Goal: Task Accomplishment & Management: Manage account settings

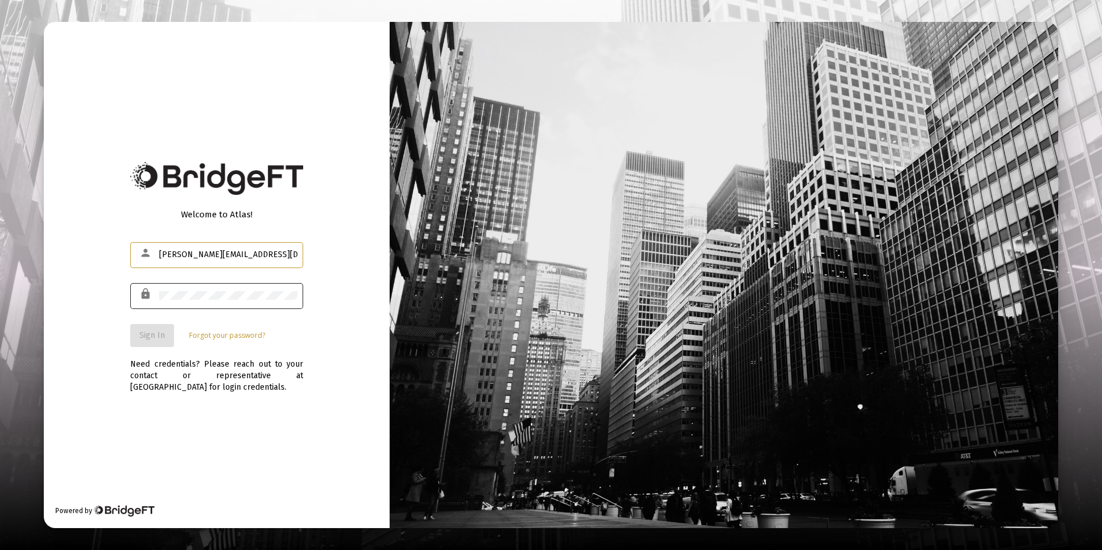
type input "[PERSON_NAME][EMAIL_ADDRESS][DOMAIN_NAME]"
click at [149, 337] on span "Sign In" at bounding box center [152, 335] width 25 height 10
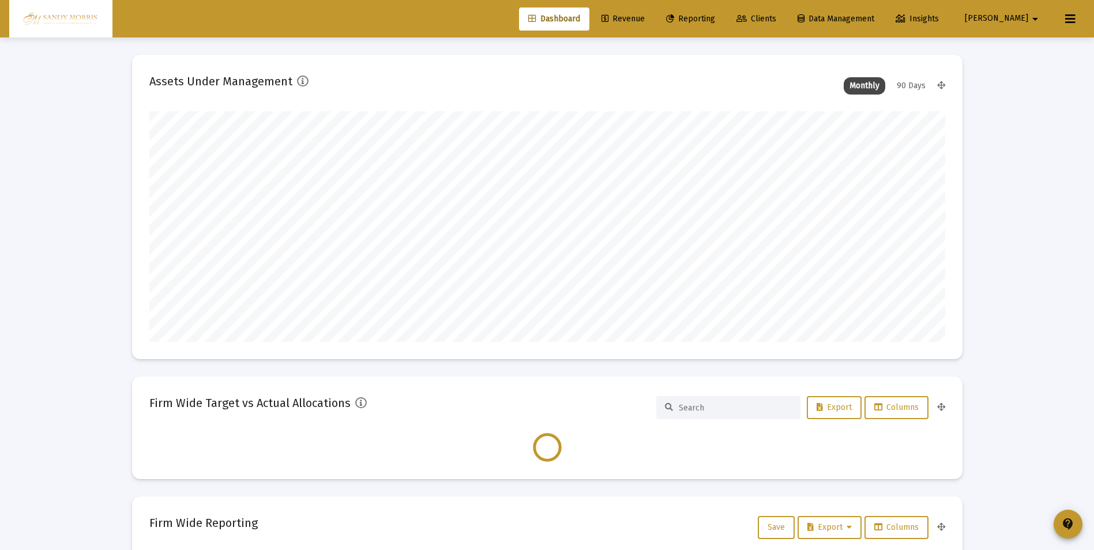
scroll to position [231, 428]
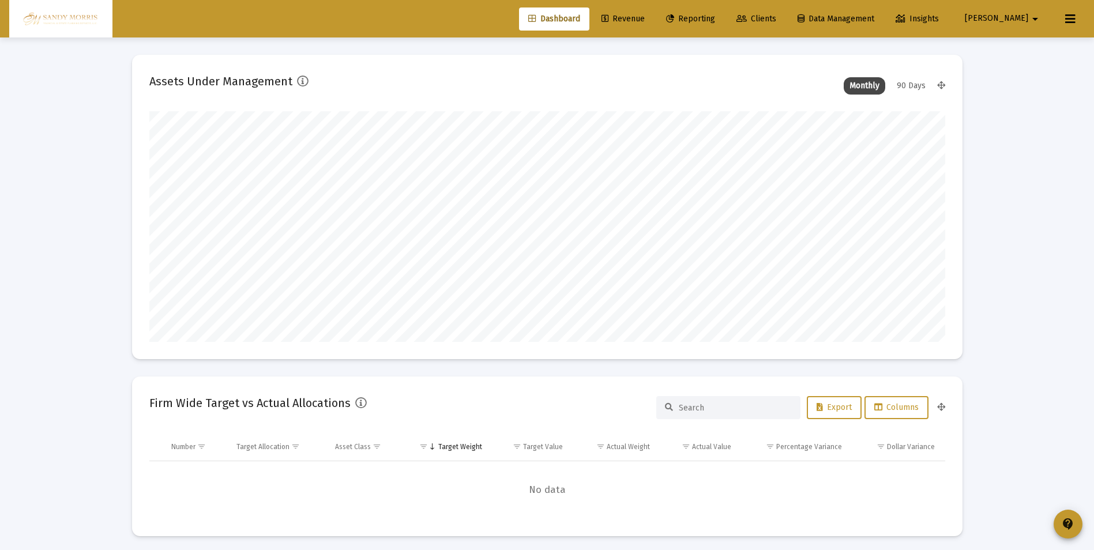
type input "[DATE]"
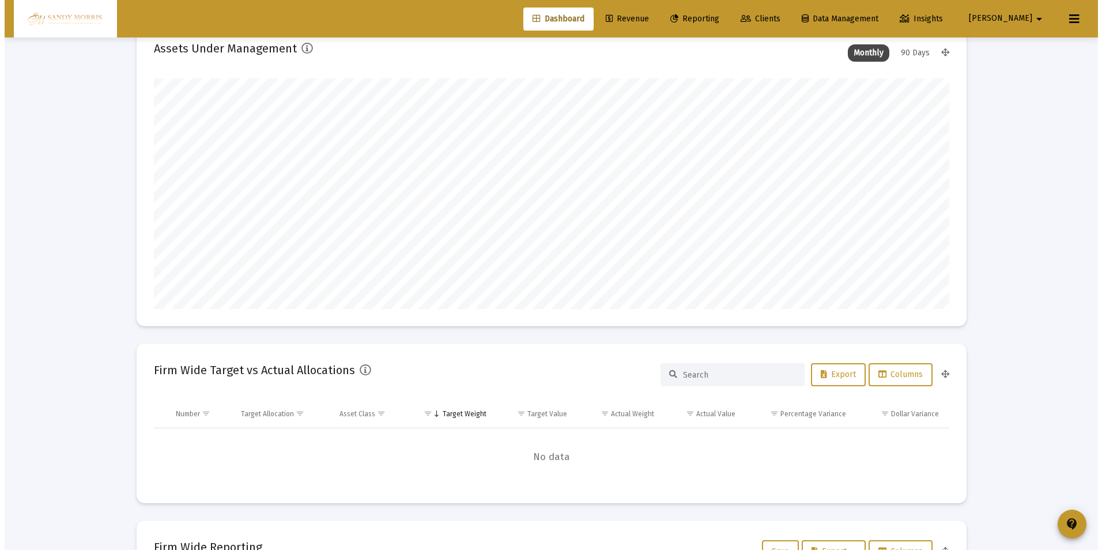
scroll to position [0, 0]
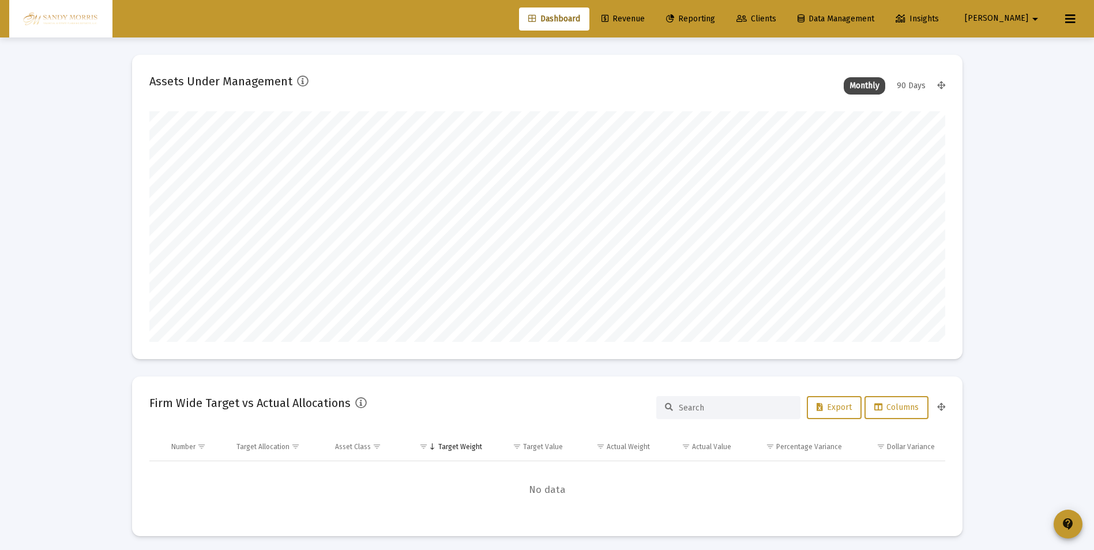
click at [715, 14] on span "Reporting" at bounding box center [690, 19] width 49 height 10
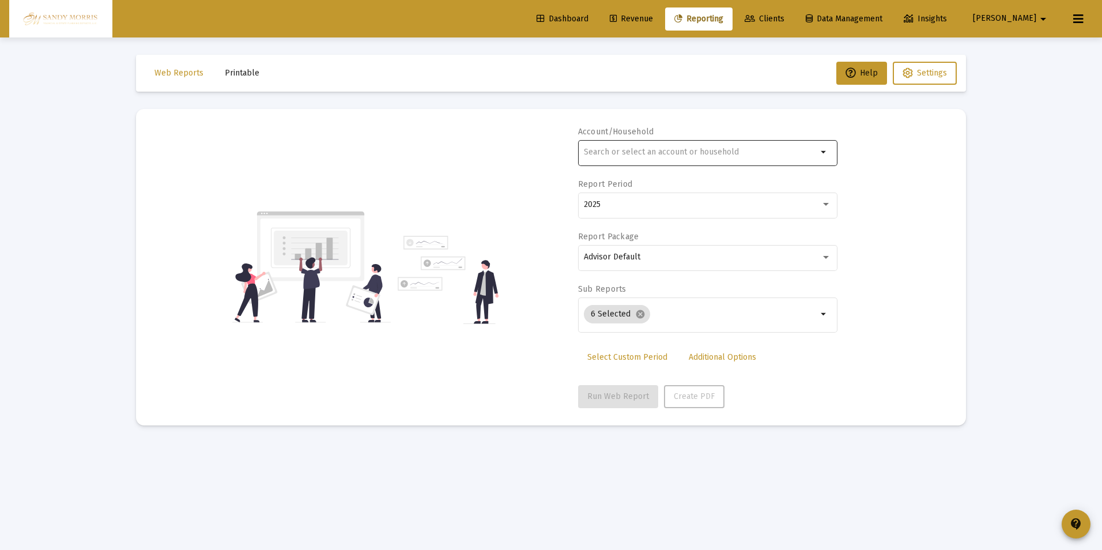
click at [824, 150] on mat-icon "arrow_drop_down" at bounding box center [825, 152] width 14 height 14
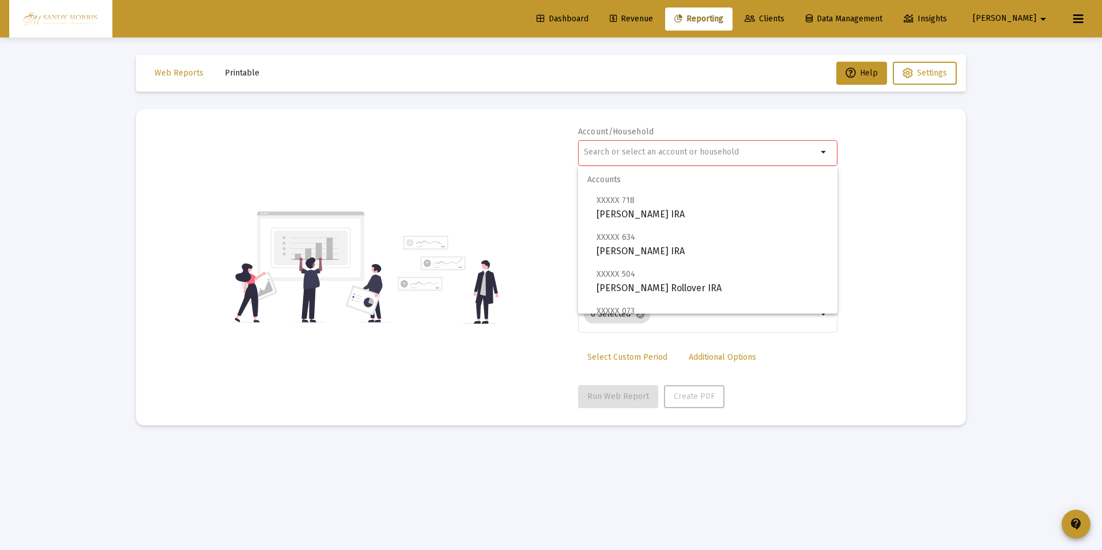
click at [1008, 195] on div "Loading... Web Reports Printable Help Settings Account/Household arrow_drop_dow…" at bounding box center [551, 275] width 1102 height 550
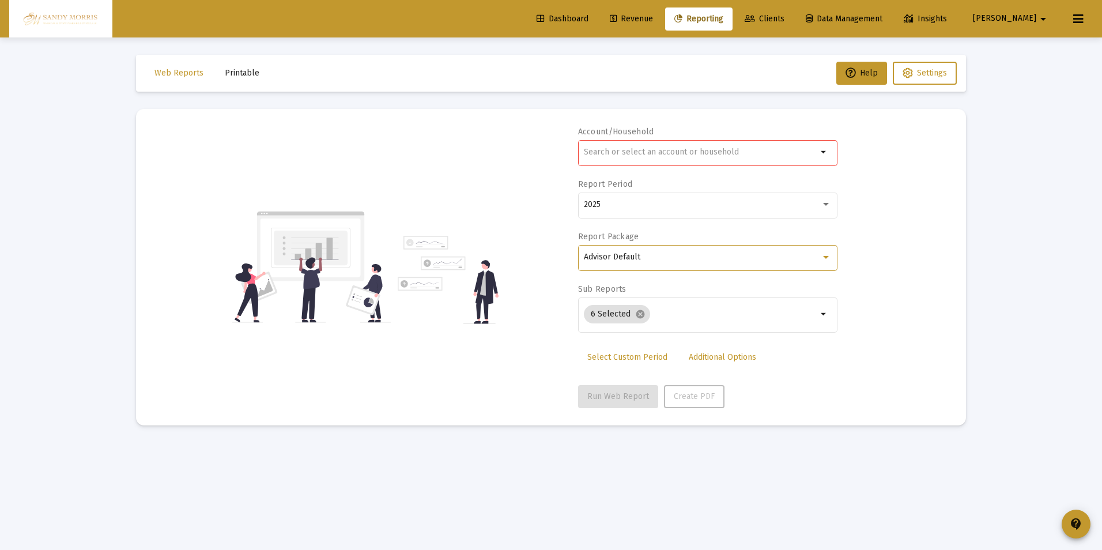
click at [823, 257] on div at bounding box center [826, 257] width 6 height 3
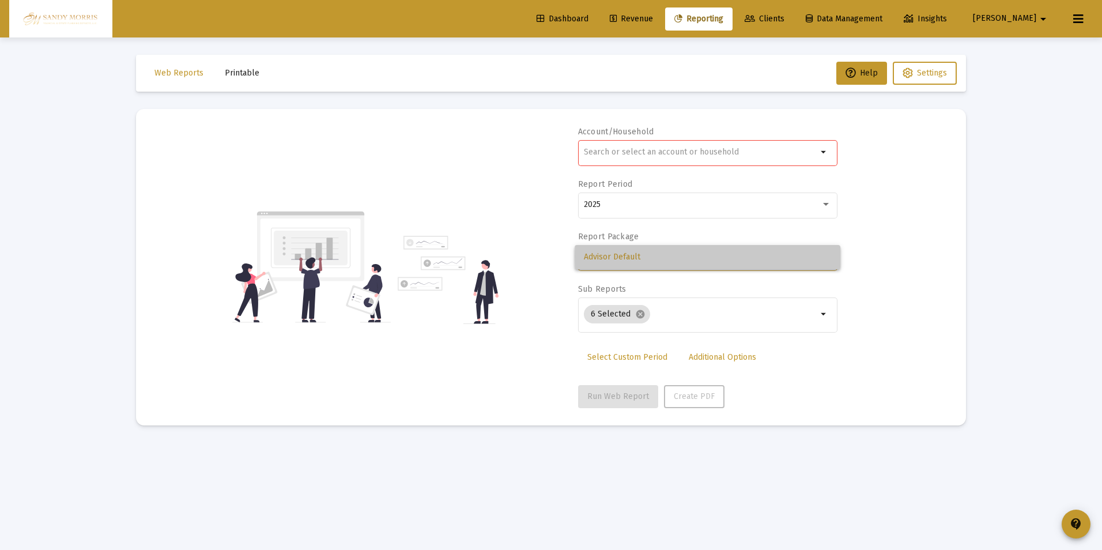
click at [823, 257] on span "Advisor Default" at bounding box center [707, 257] width 247 height 24
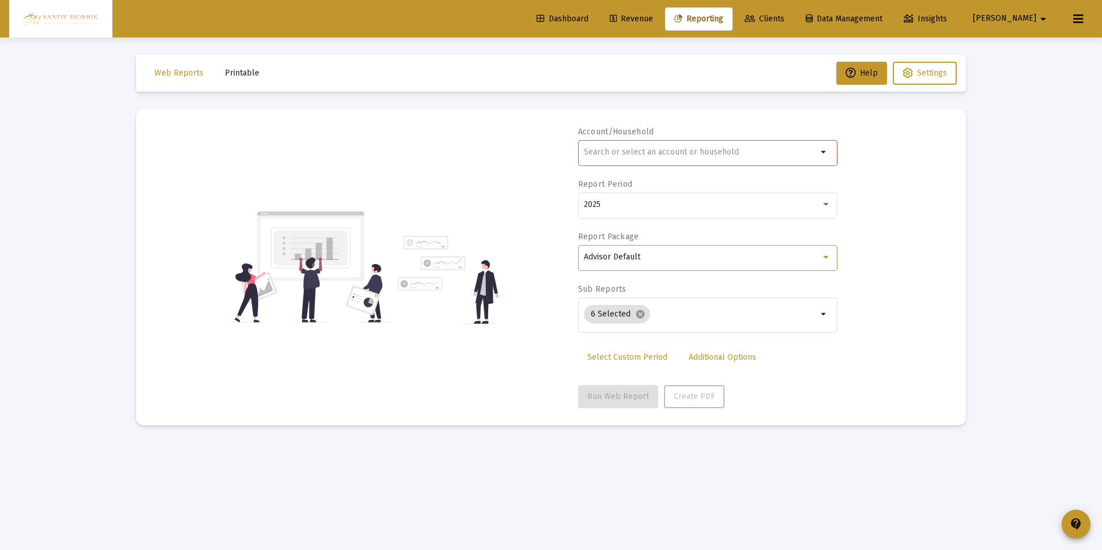
click at [925, 257] on div "Account/Household arrow_drop_down Report Period 2025 Report Package Advisor Def…" at bounding box center [551, 267] width 796 height 282
click at [175, 73] on span "Web Reports" at bounding box center [179, 73] width 49 height 10
click at [590, 13] on link "Dashboard" at bounding box center [563, 18] width 70 height 23
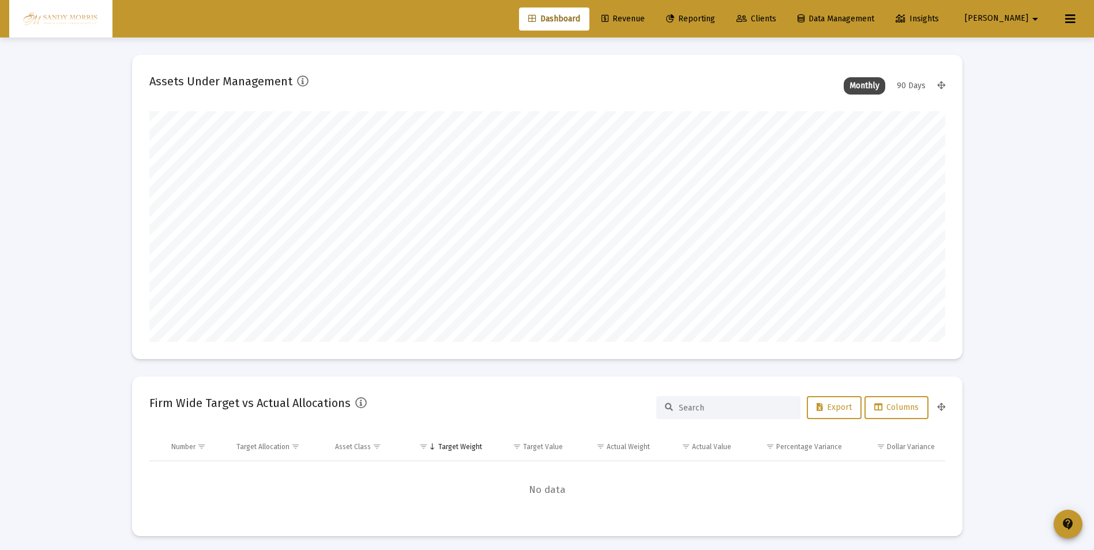
scroll to position [231, 428]
click at [715, 16] on span "Reporting" at bounding box center [690, 19] width 49 height 10
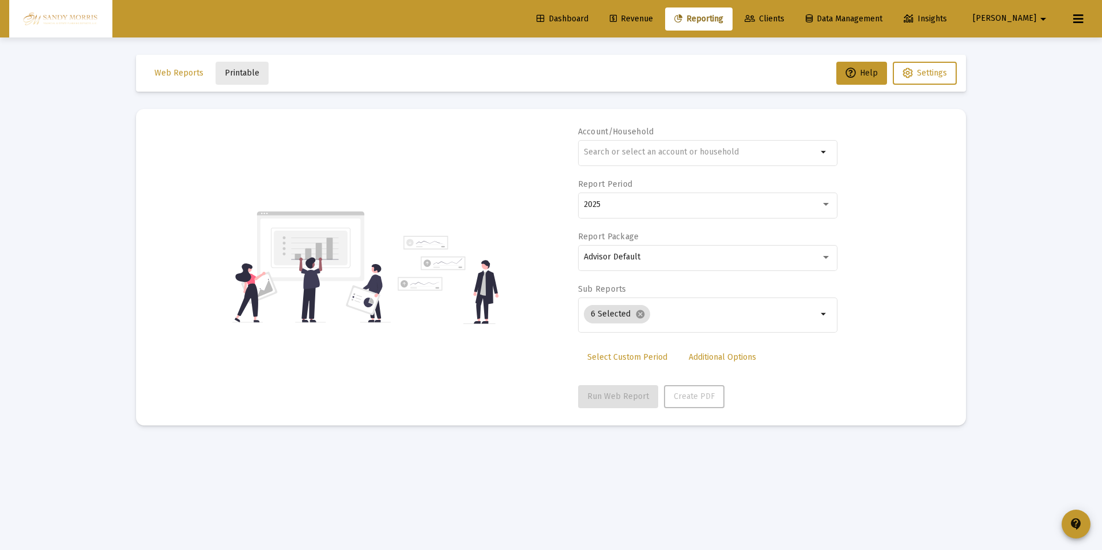
click at [246, 70] on span "Printable" at bounding box center [242, 73] width 35 height 10
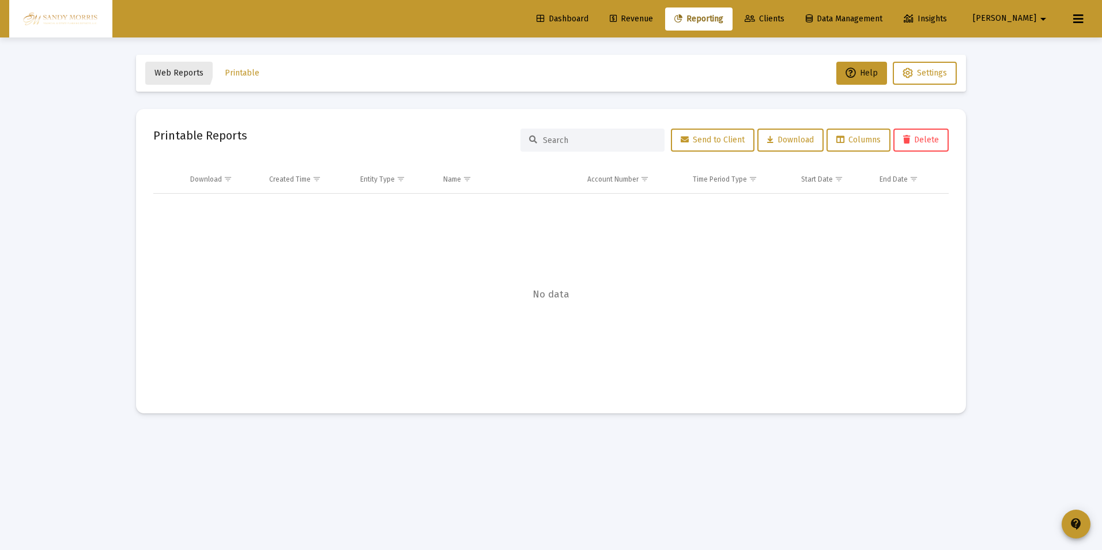
click at [161, 64] on button "Web Reports" at bounding box center [178, 73] width 67 height 23
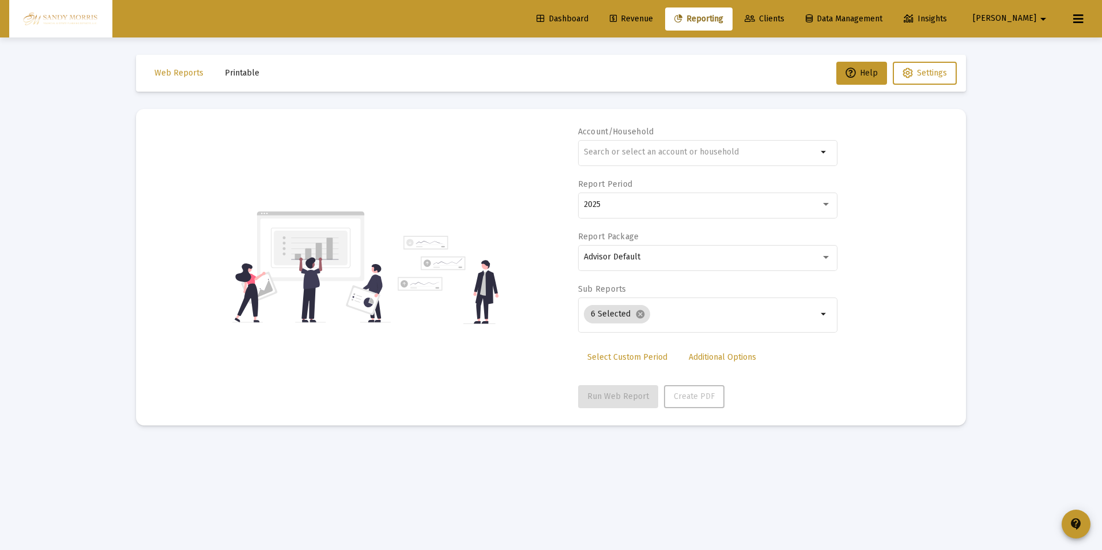
click at [868, 21] on span "Data Management" at bounding box center [844, 19] width 77 height 10
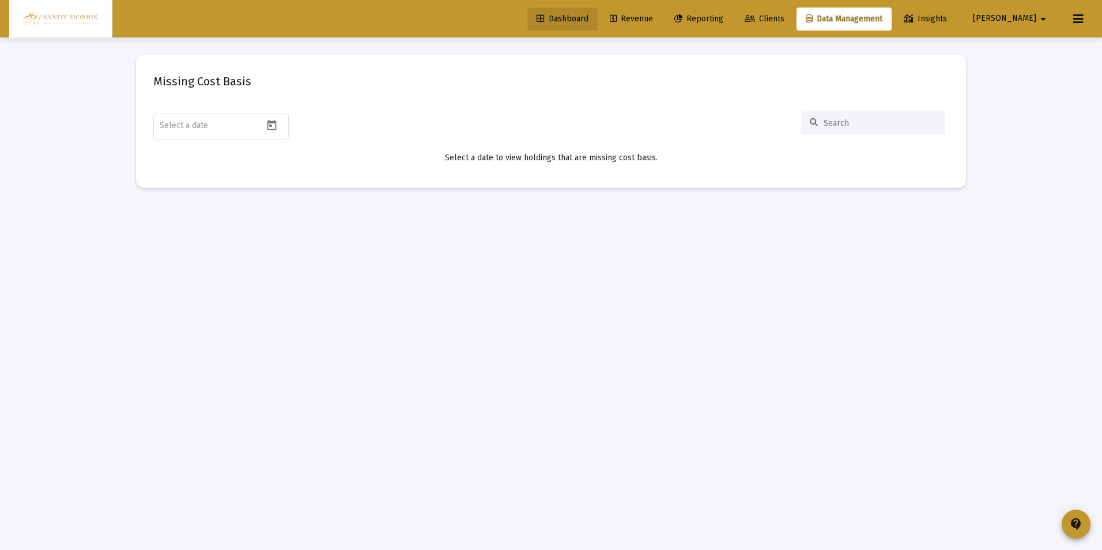
click at [585, 17] on span "Dashboard" at bounding box center [563, 19] width 52 height 10
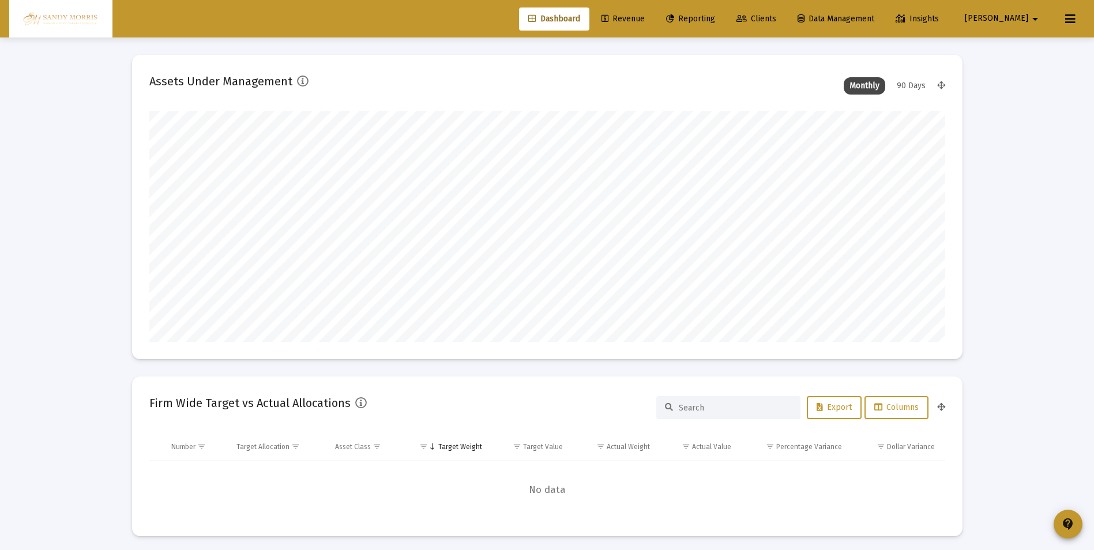
click at [645, 18] on span "Revenue" at bounding box center [622, 19] width 43 height 10
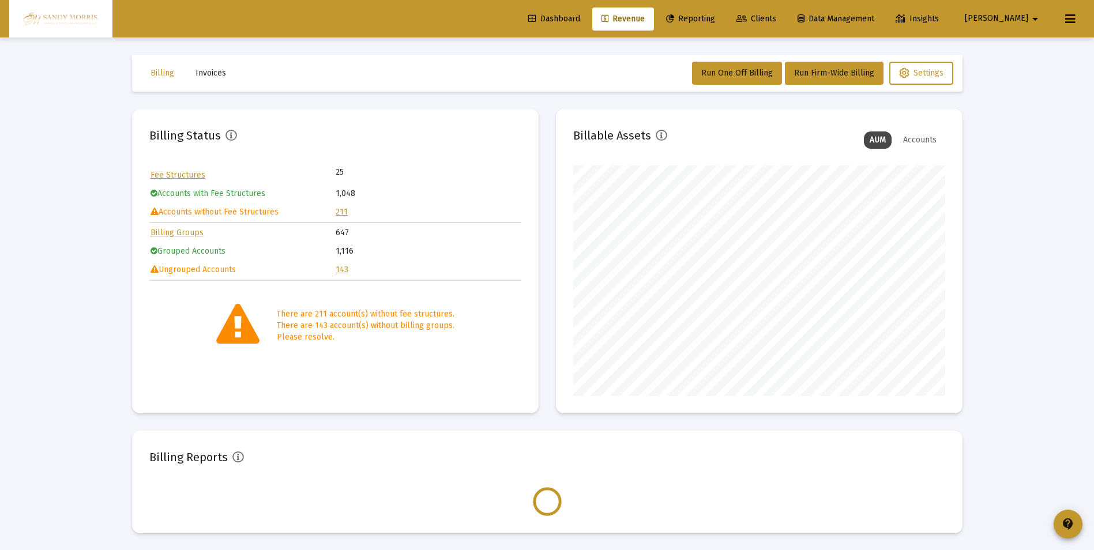
scroll to position [231, 372]
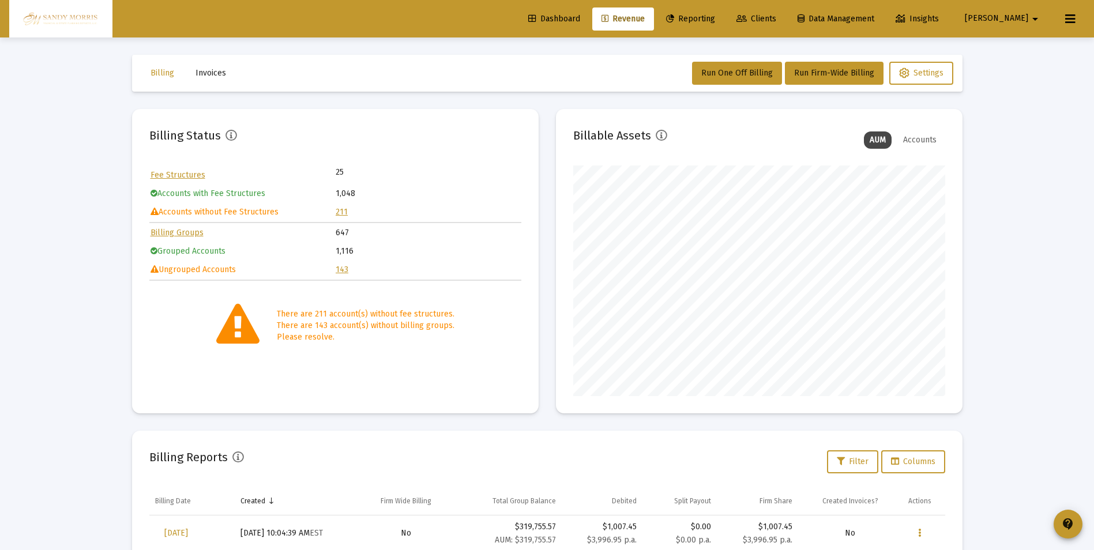
click at [339, 212] on link "211" at bounding box center [342, 212] width 12 height 10
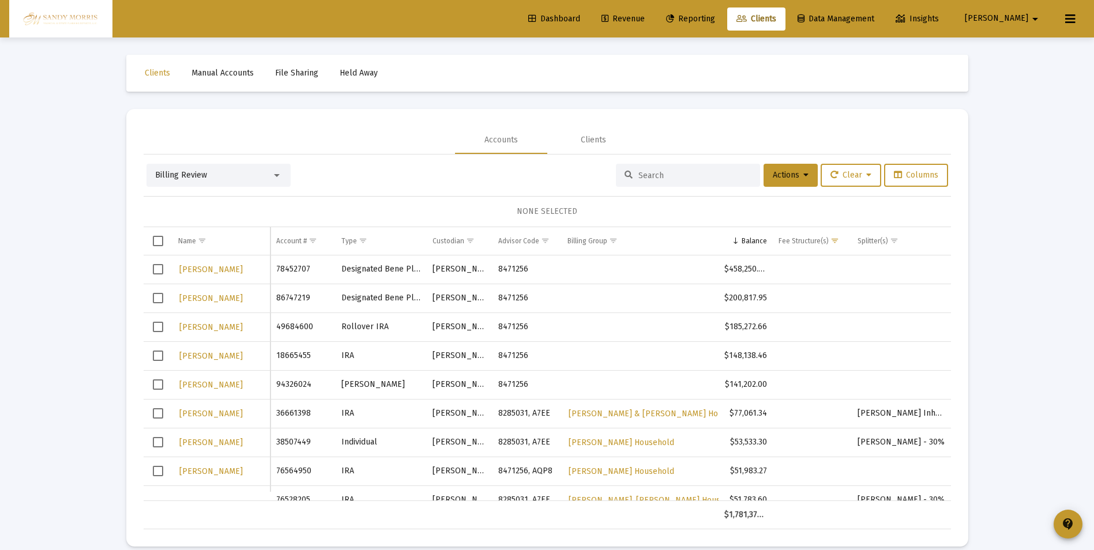
click at [580, 16] on span "Dashboard" at bounding box center [554, 19] width 52 height 10
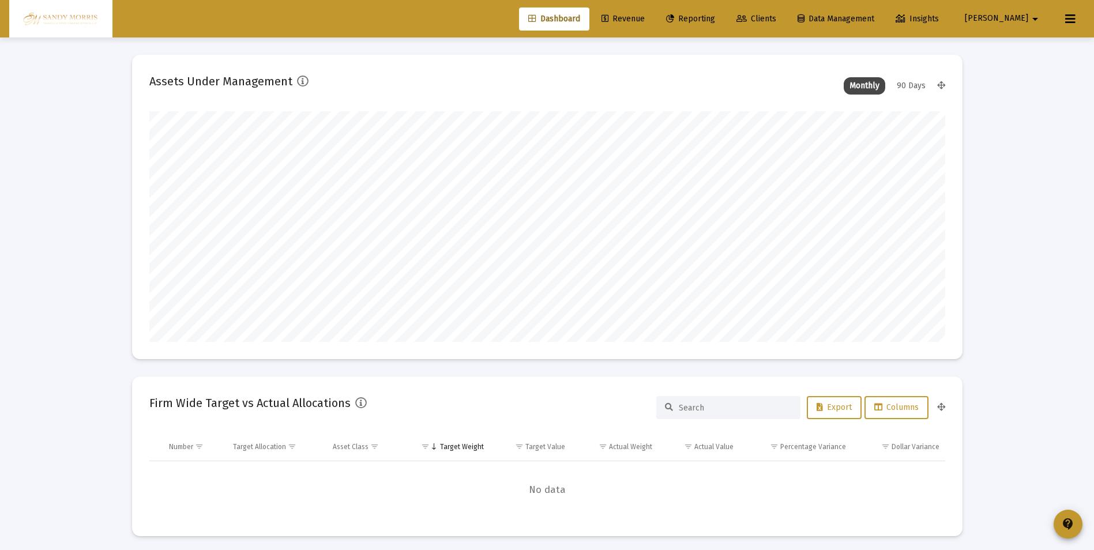
scroll to position [231, 428]
click at [645, 17] on span "Revenue" at bounding box center [622, 19] width 43 height 10
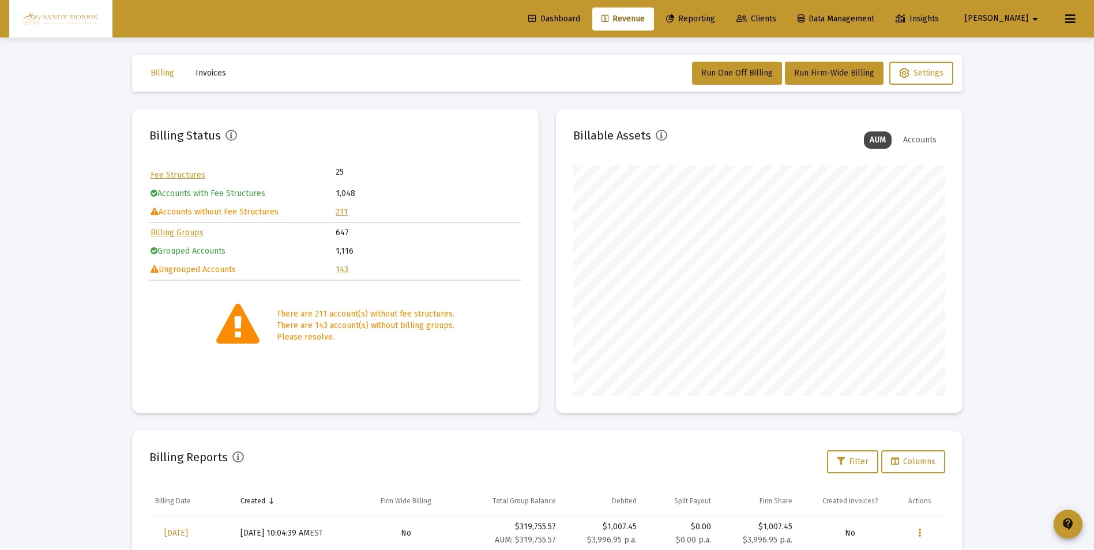
click at [337, 213] on link "211" at bounding box center [342, 212] width 12 height 10
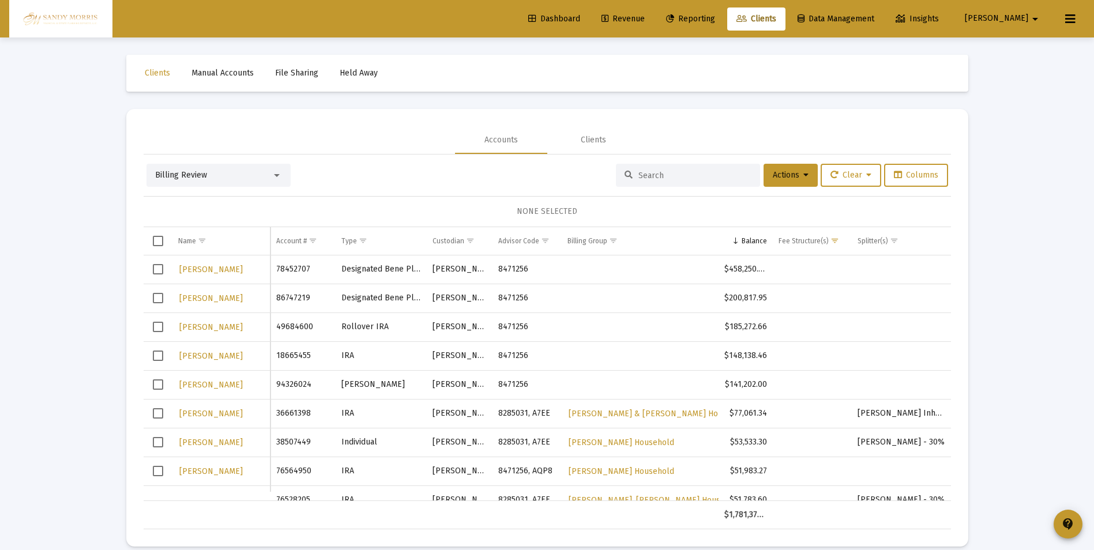
click at [161, 267] on span "Select row" at bounding box center [158, 269] width 10 height 10
click at [156, 297] on span "Select row" at bounding box center [158, 298] width 10 height 10
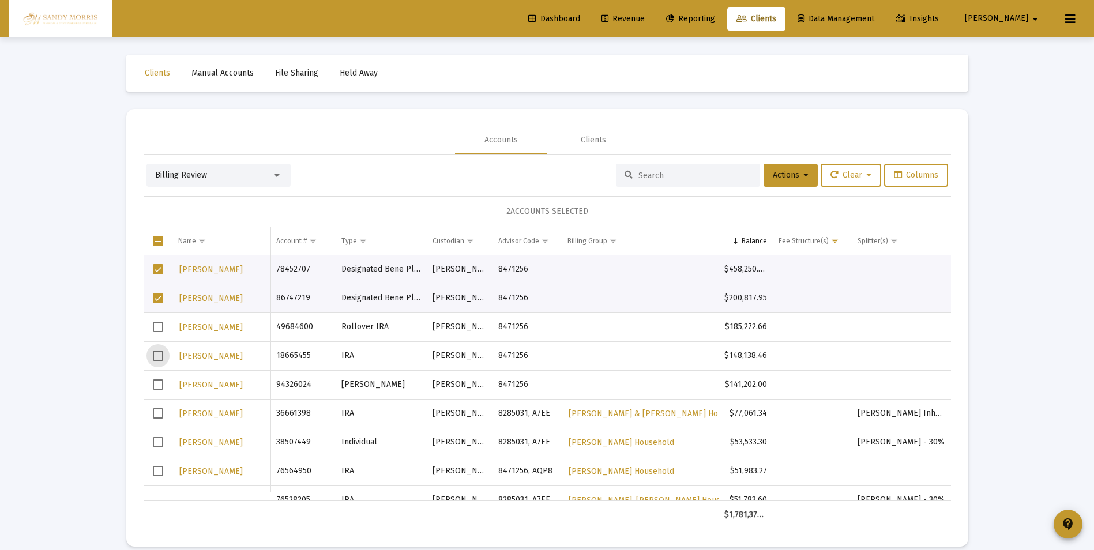
drag, startPoint x: 159, startPoint y: 360, endPoint x: 160, endPoint y: 367, distance: 7.6
click at [159, 359] on span "Select row" at bounding box center [158, 356] width 10 height 10
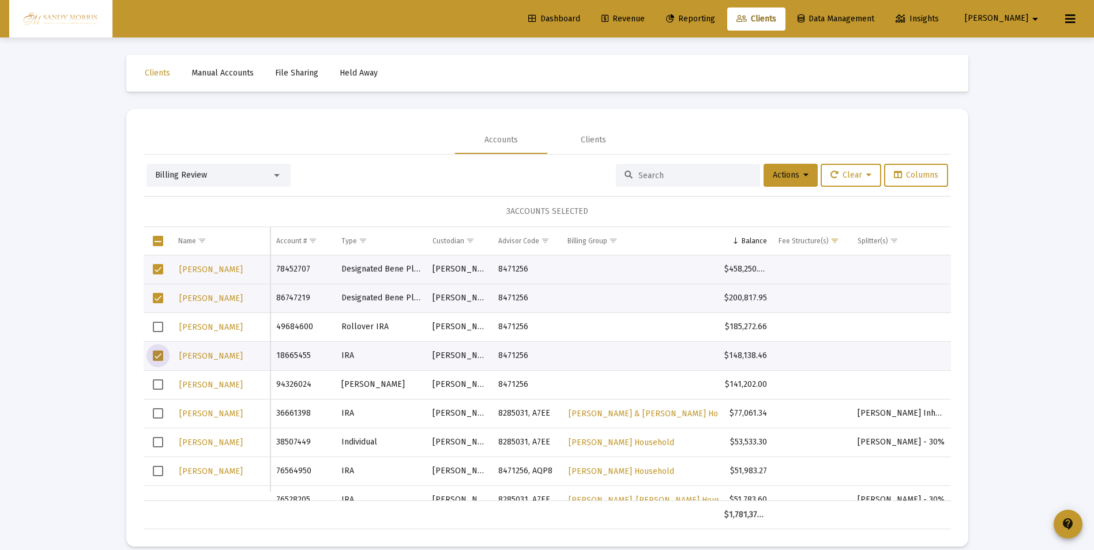
click at [159, 386] on span "Select row" at bounding box center [158, 384] width 10 height 10
click at [803, 173] on icon at bounding box center [805, 175] width 5 height 8
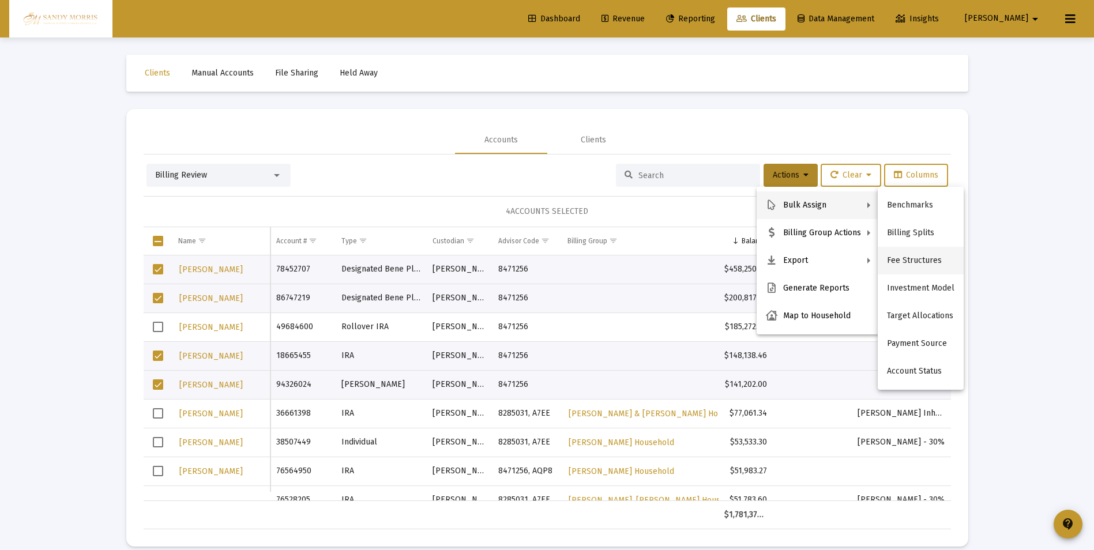
click at [910, 259] on button "Fee Structures" at bounding box center [921, 261] width 86 height 28
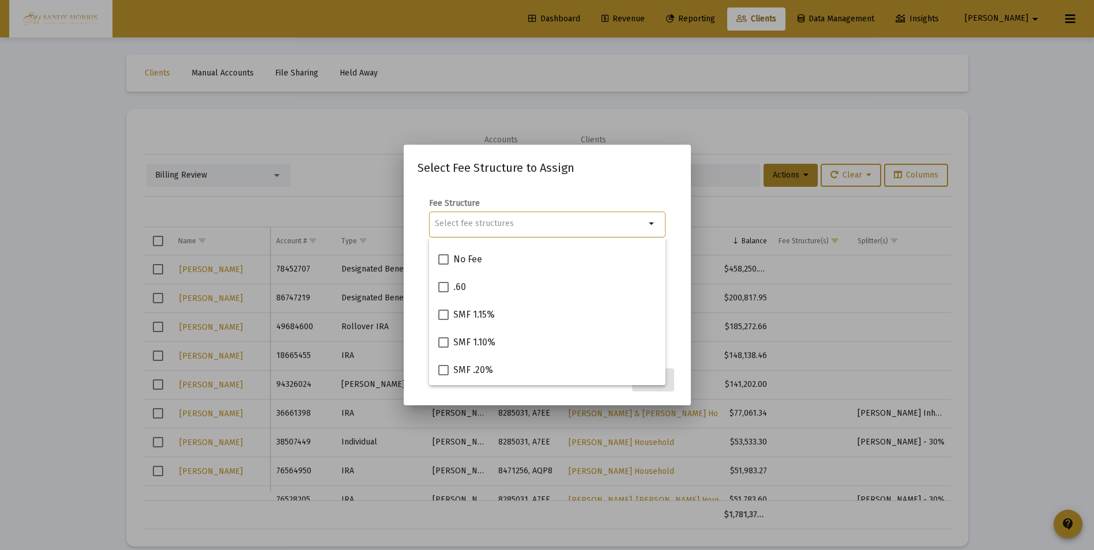
scroll to position [519, 0]
click at [443, 343] on span at bounding box center [443, 342] width 10 height 10
click at [443, 347] on input "SMF 1.10%" at bounding box center [443, 347] width 1 height 1
checkbox input "true"
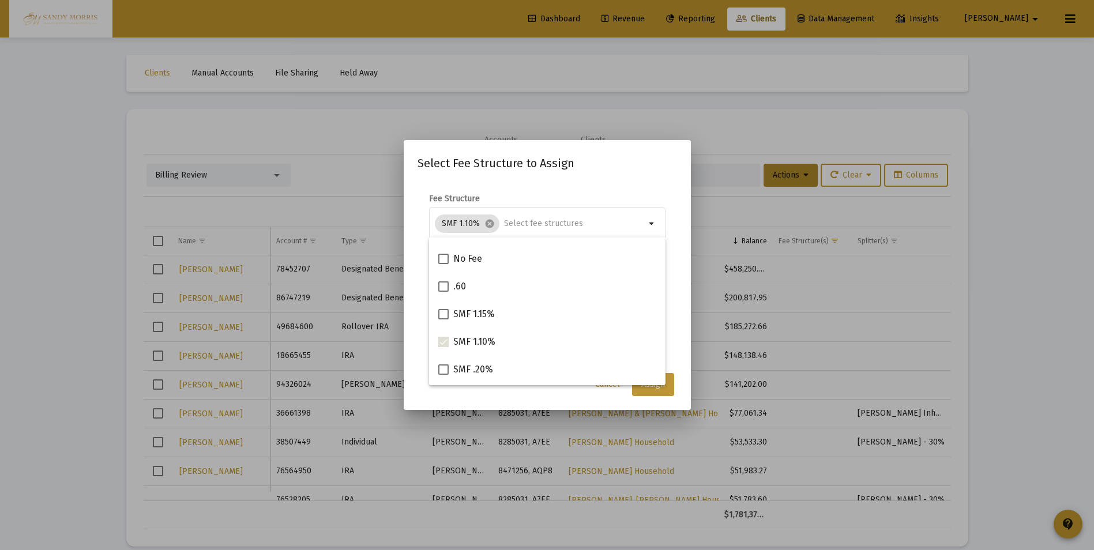
click at [660, 389] on span "Assign" at bounding box center [653, 384] width 24 height 10
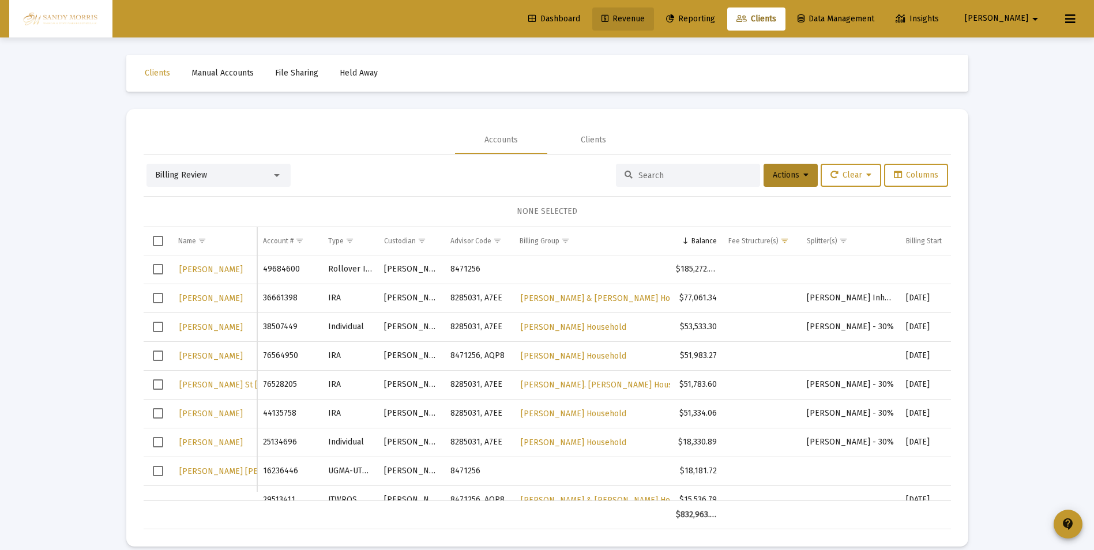
click at [645, 14] on span "Revenue" at bounding box center [622, 19] width 43 height 10
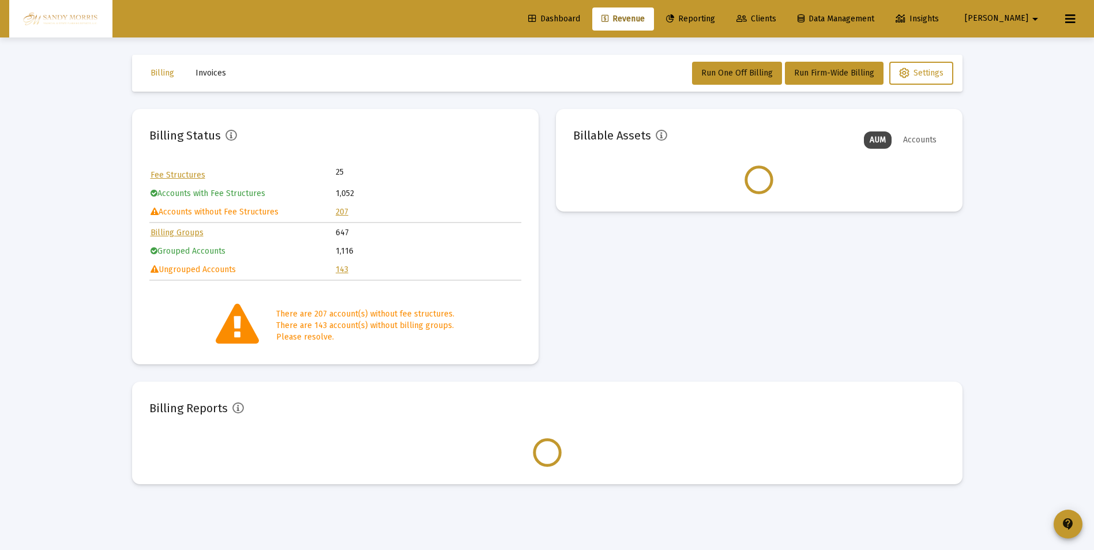
click at [350, 270] on td "143" at bounding box center [428, 269] width 185 height 17
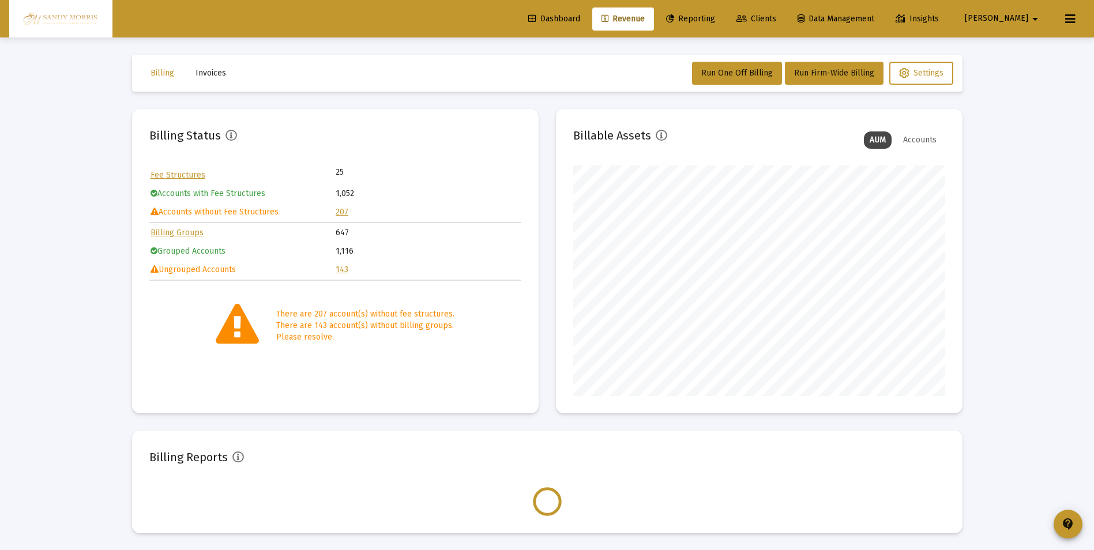
scroll to position [231, 372]
click at [341, 268] on link "143" at bounding box center [342, 270] width 13 height 10
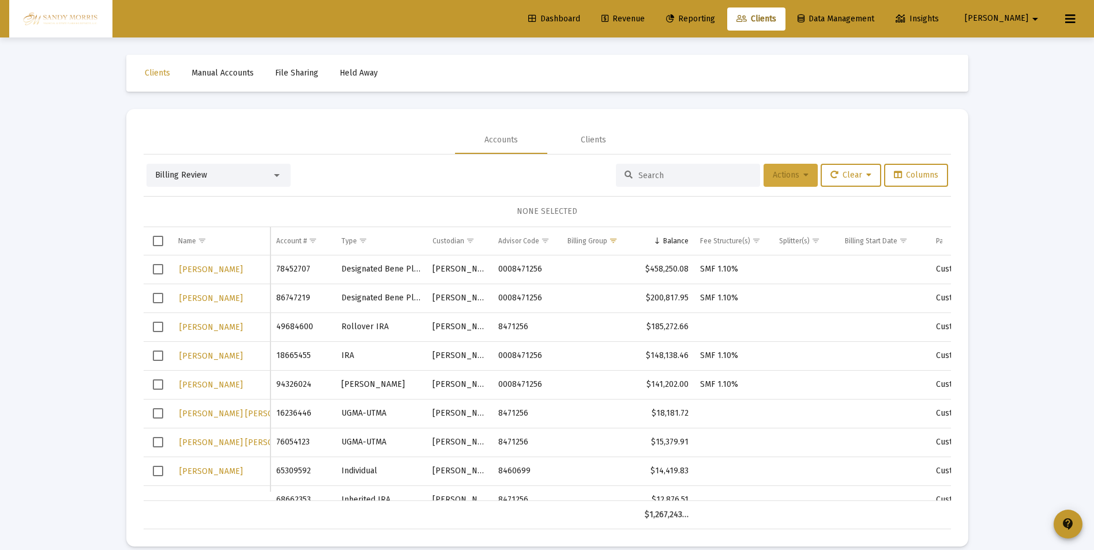
click at [805, 174] on button "Actions" at bounding box center [790, 175] width 54 height 23
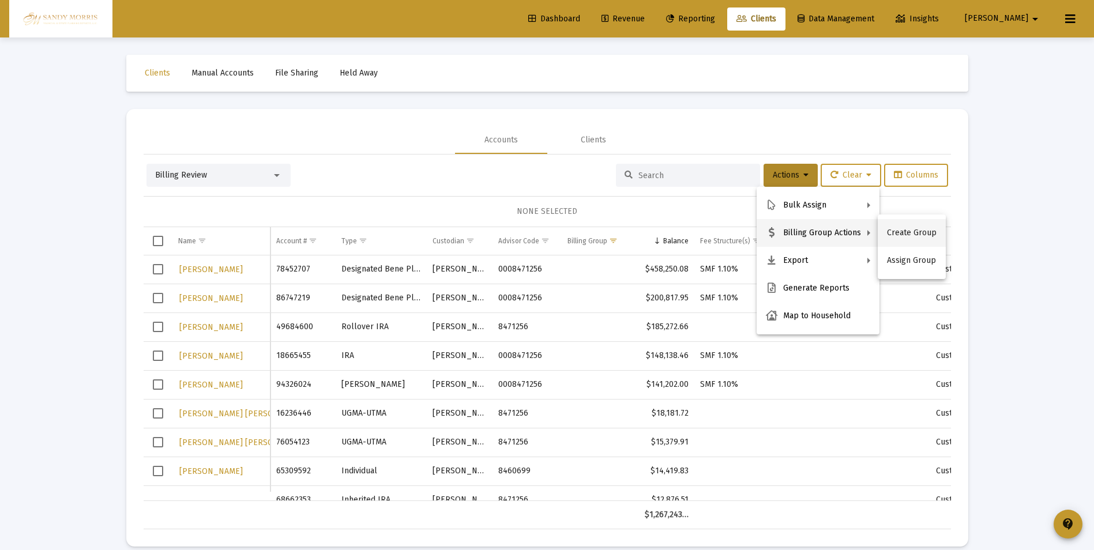
click at [913, 235] on button "Create Group" at bounding box center [912, 233] width 68 height 28
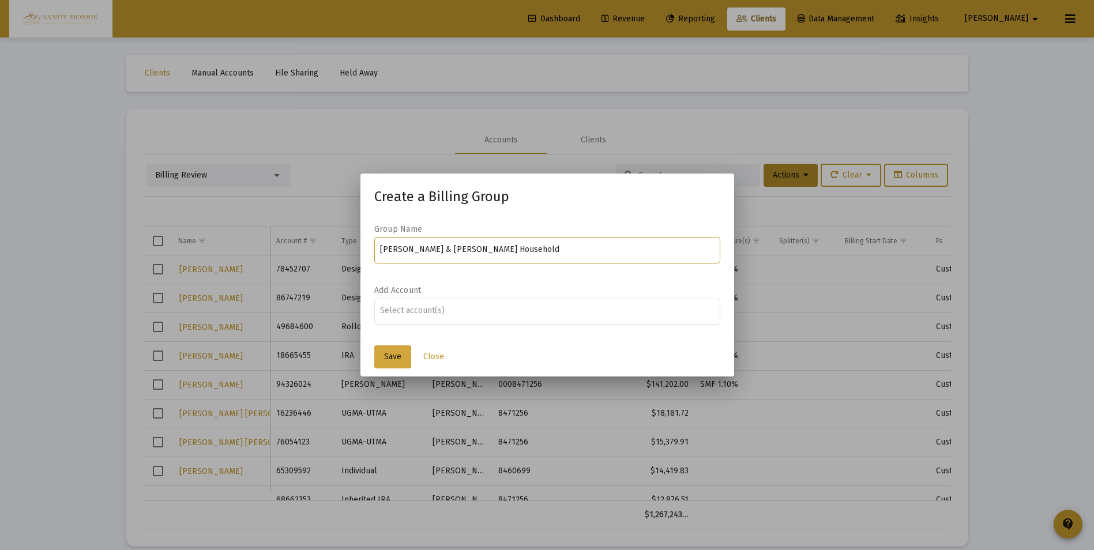
type input "[PERSON_NAME] & [PERSON_NAME] Household"
click at [397, 357] on span "Save" at bounding box center [392, 357] width 17 height 10
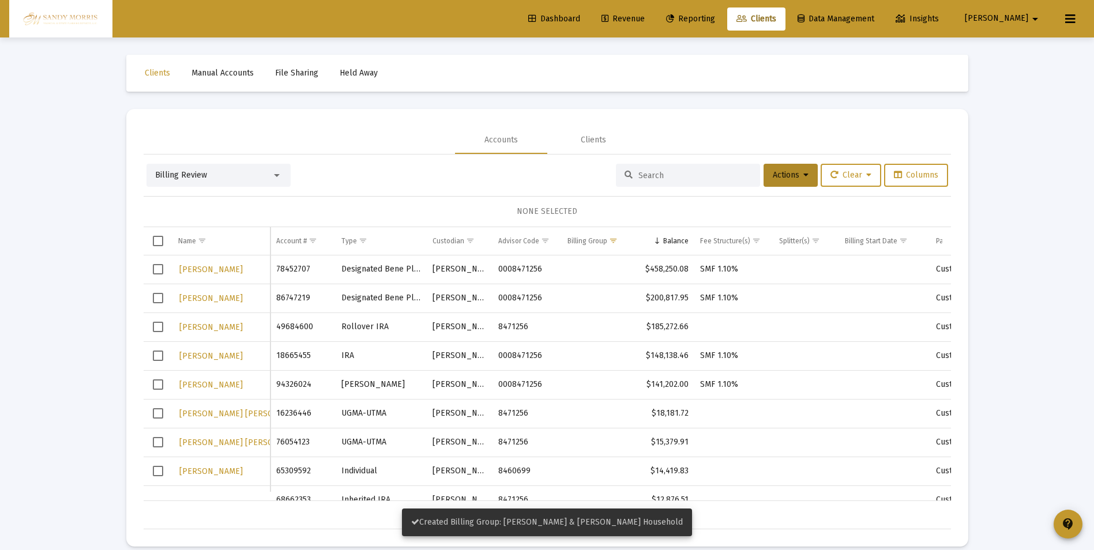
click at [159, 273] on span "Select row" at bounding box center [158, 269] width 10 height 10
click at [163, 299] on span "Select row" at bounding box center [158, 298] width 10 height 10
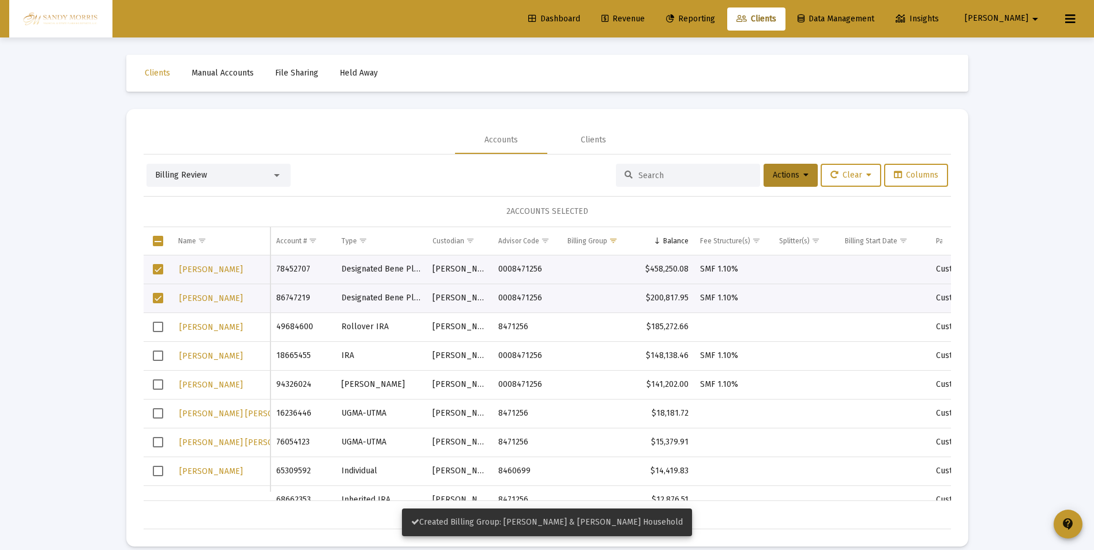
click at [156, 362] on td "Data grid" at bounding box center [158, 355] width 29 height 29
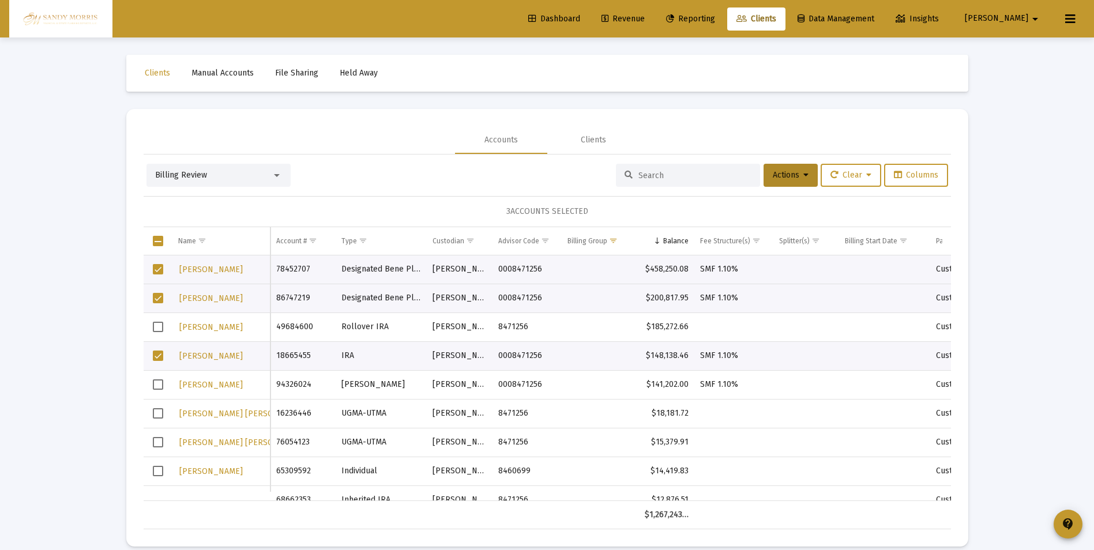
click at [155, 388] on span "Select row" at bounding box center [158, 384] width 10 height 10
click at [806, 180] on button "Actions" at bounding box center [790, 175] width 54 height 23
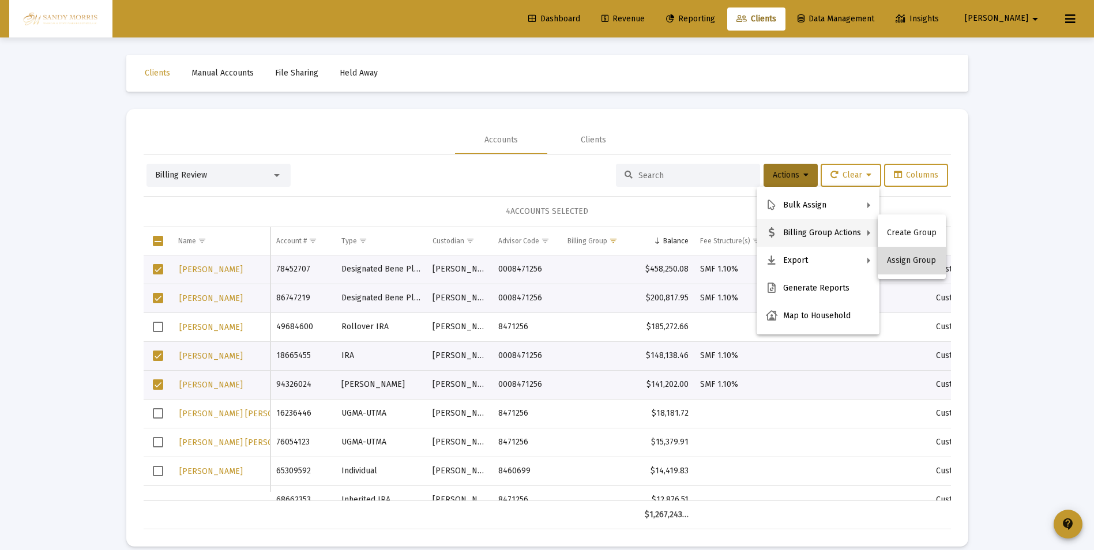
click at [921, 260] on button "Assign Group" at bounding box center [912, 261] width 68 height 28
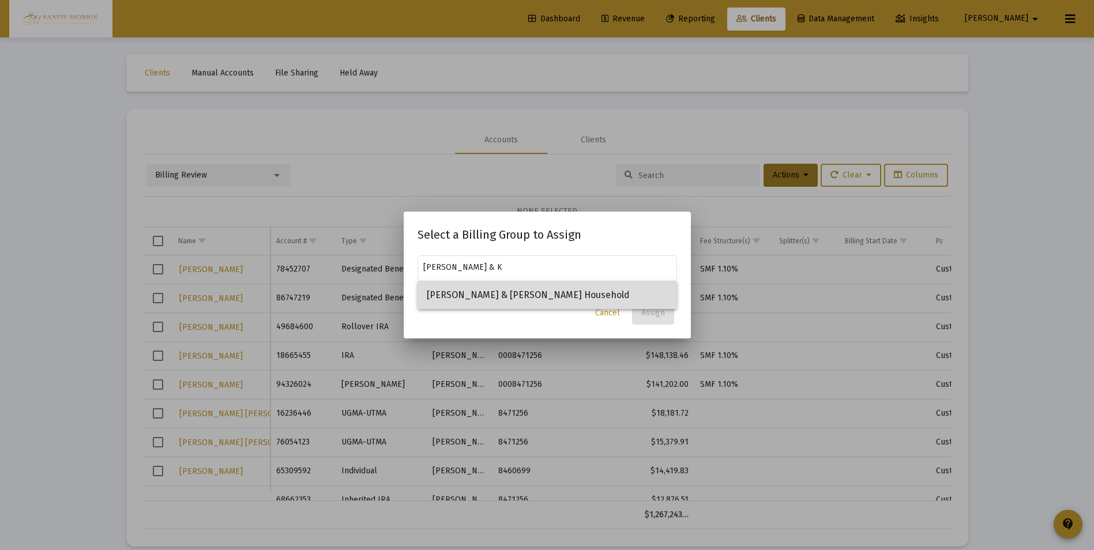
click at [480, 292] on span "[PERSON_NAME] & [PERSON_NAME] Household" at bounding box center [547, 295] width 241 height 28
type input "[PERSON_NAME] & [PERSON_NAME] Household"
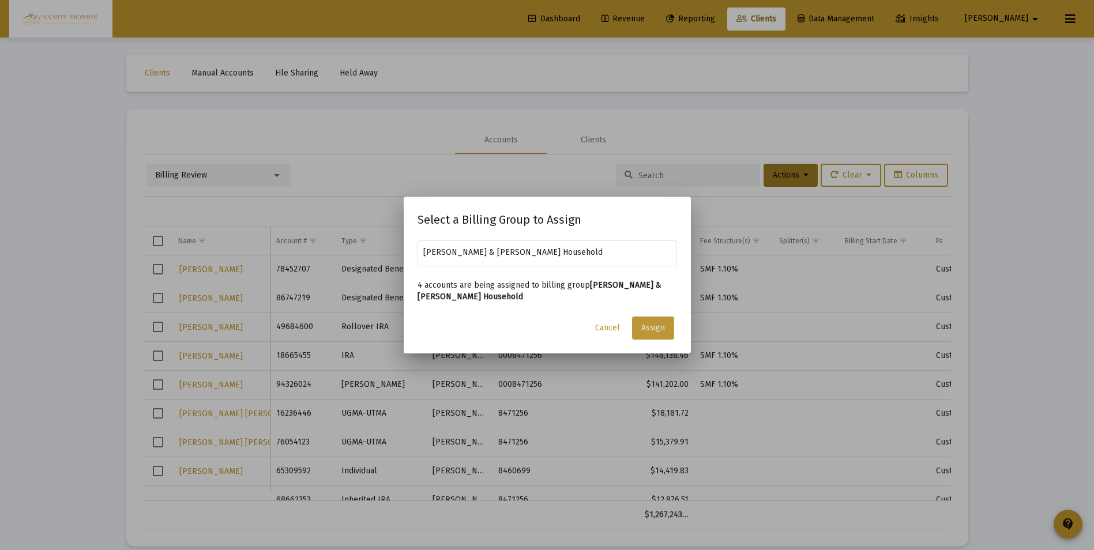
click at [653, 330] on span "Assign" at bounding box center [653, 328] width 24 height 10
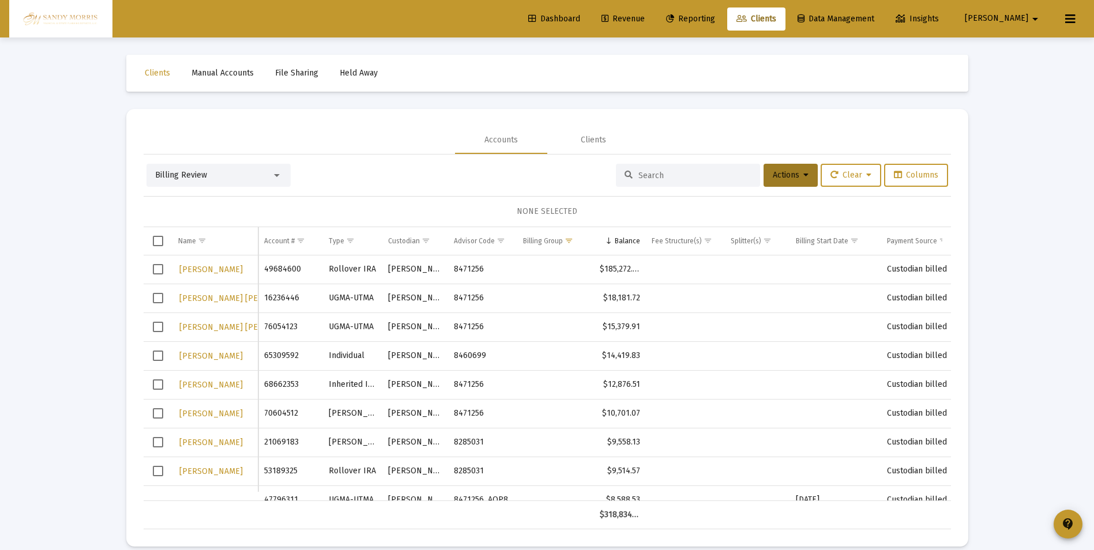
click at [580, 15] on span "Dashboard" at bounding box center [554, 19] width 52 height 10
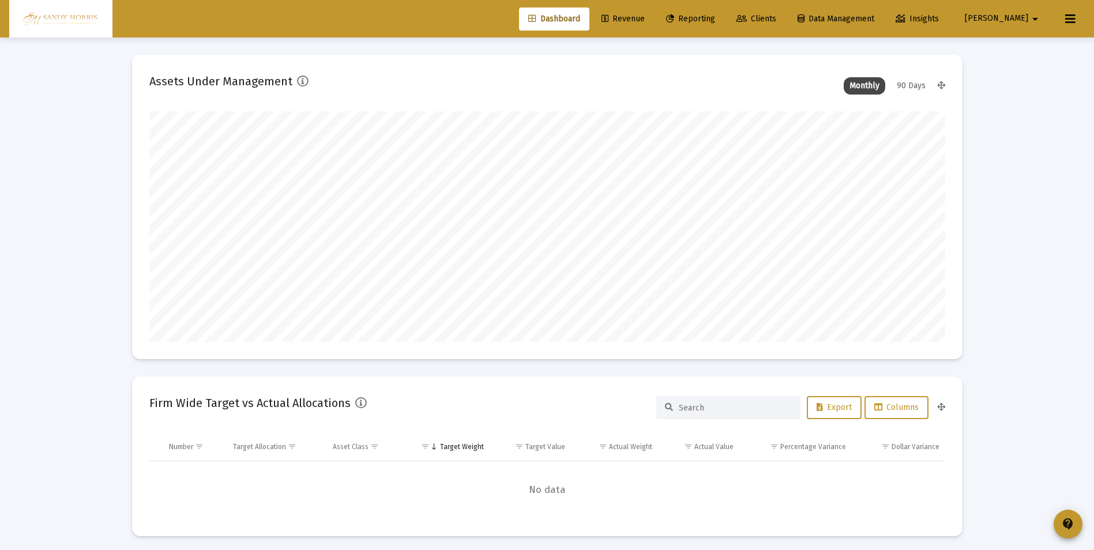
scroll to position [231, 428]
click at [645, 22] on span "Revenue" at bounding box center [622, 19] width 43 height 10
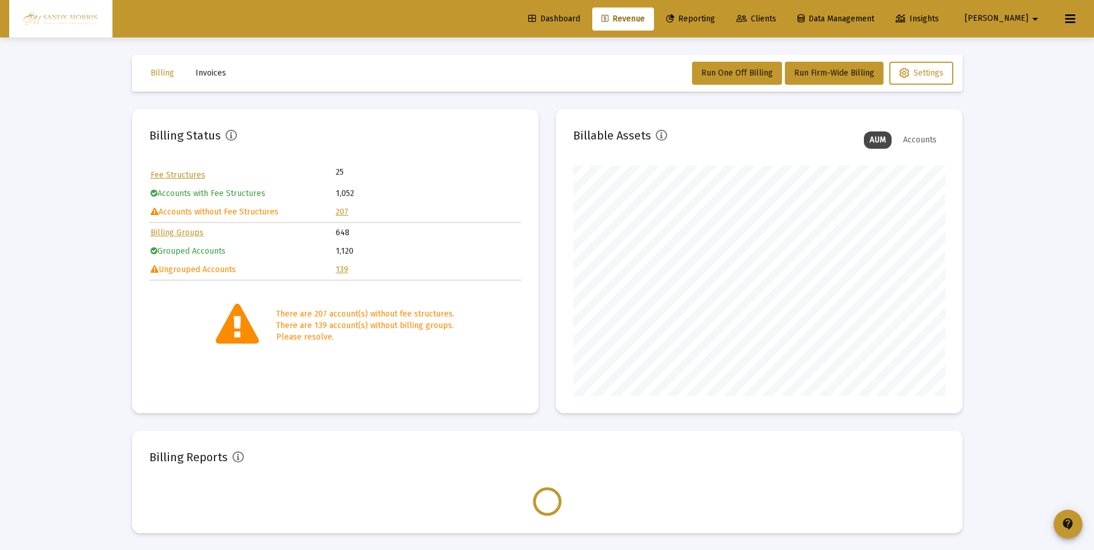
scroll to position [231, 372]
click at [340, 213] on link "207" at bounding box center [342, 212] width 13 height 10
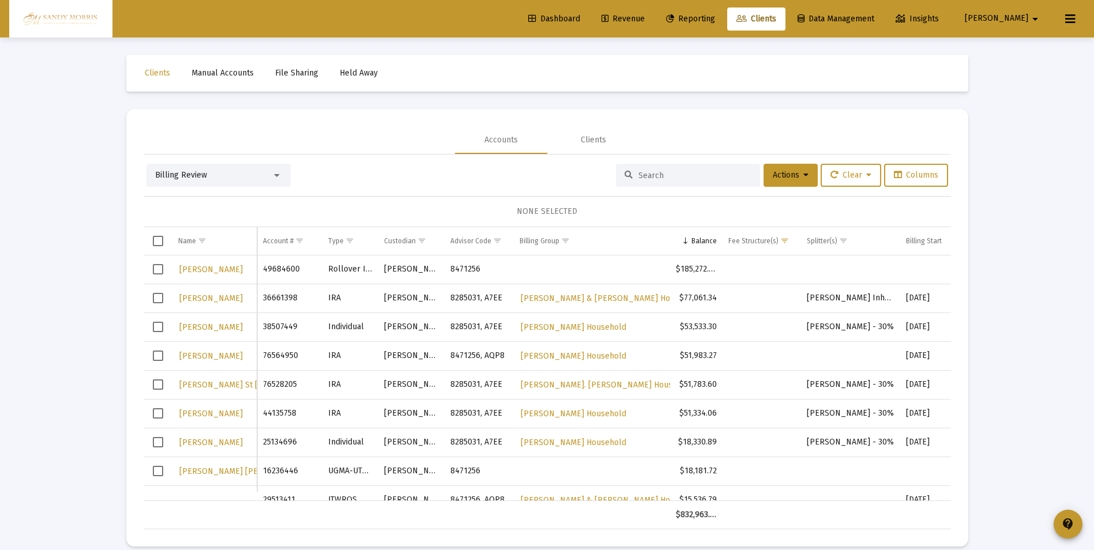
click at [160, 270] on span "Select row" at bounding box center [158, 269] width 10 height 10
click at [803, 171] on icon at bounding box center [805, 175] width 5 height 8
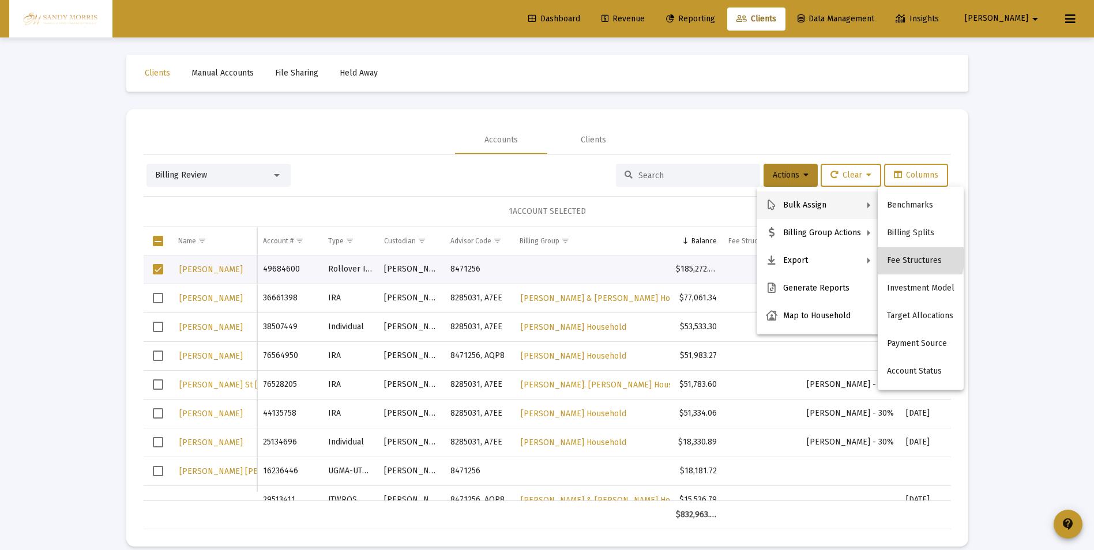
click at [916, 258] on button "Fee Structures" at bounding box center [921, 261] width 86 height 28
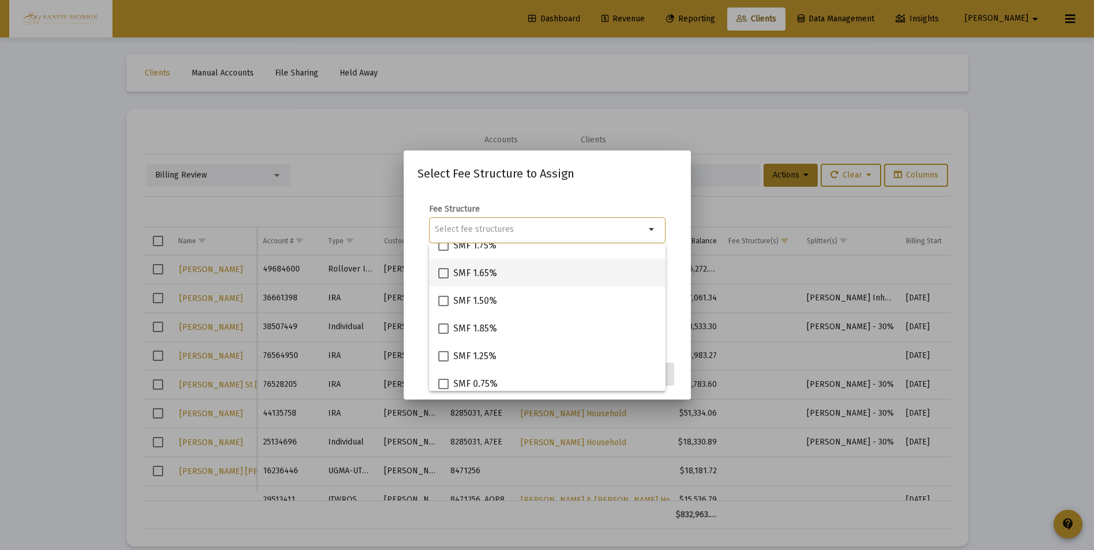
scroll to position [173, 0]
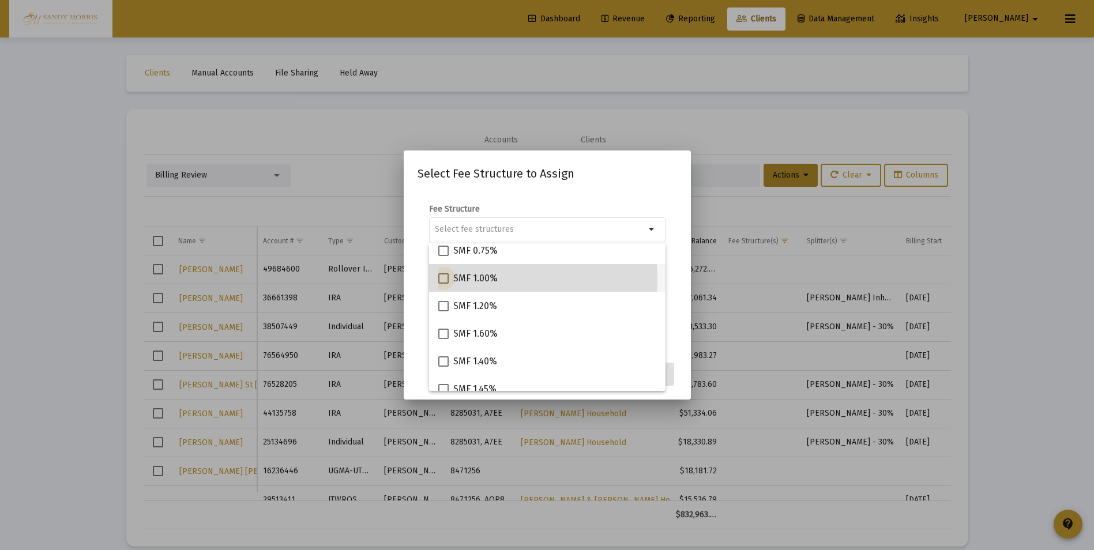
click at [442, 280] on span at bounding box center [443, 278] width 10 height 10
click at [443, 284] on input "SMF 1.00%" at bounding box center [443, 284] width 1 height 1
checkbox input "true"
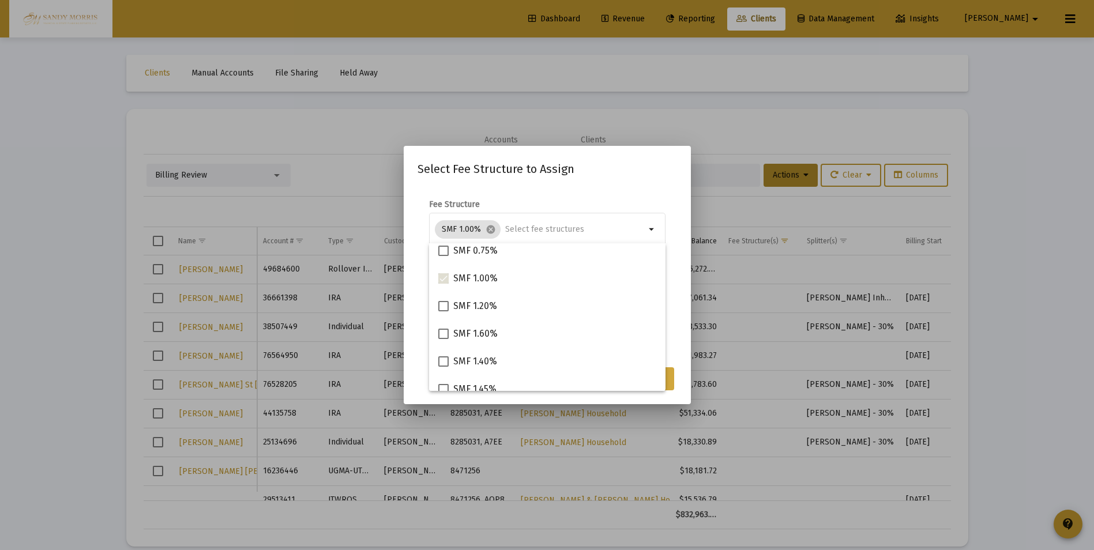
click at [669, 375] on button "Assign" at bounding box center [653, 378] width 42 height 23
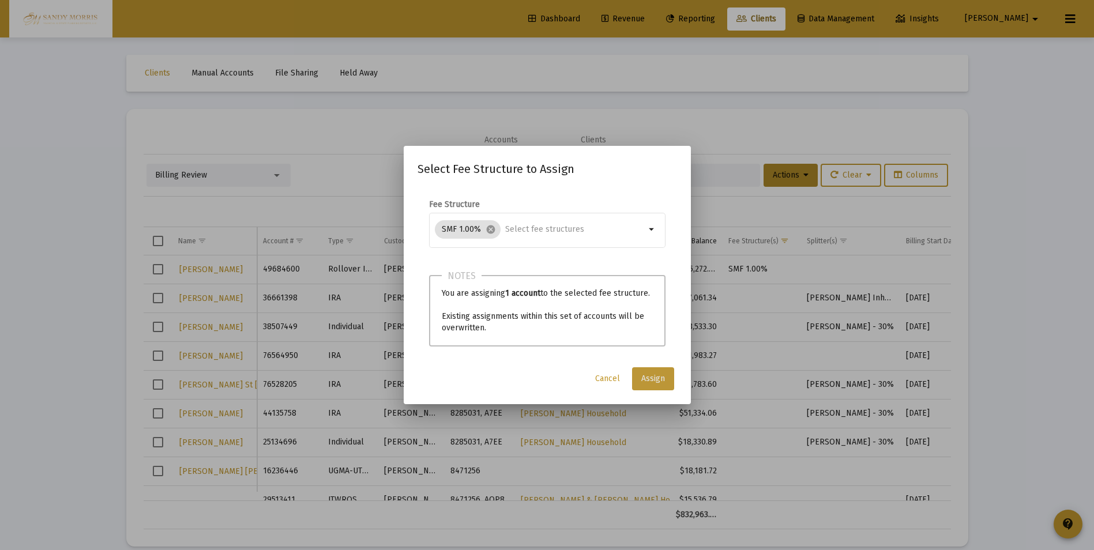
click at [652, 381] on span "Assign" at bounding box center [653, 379] width 24 height 10
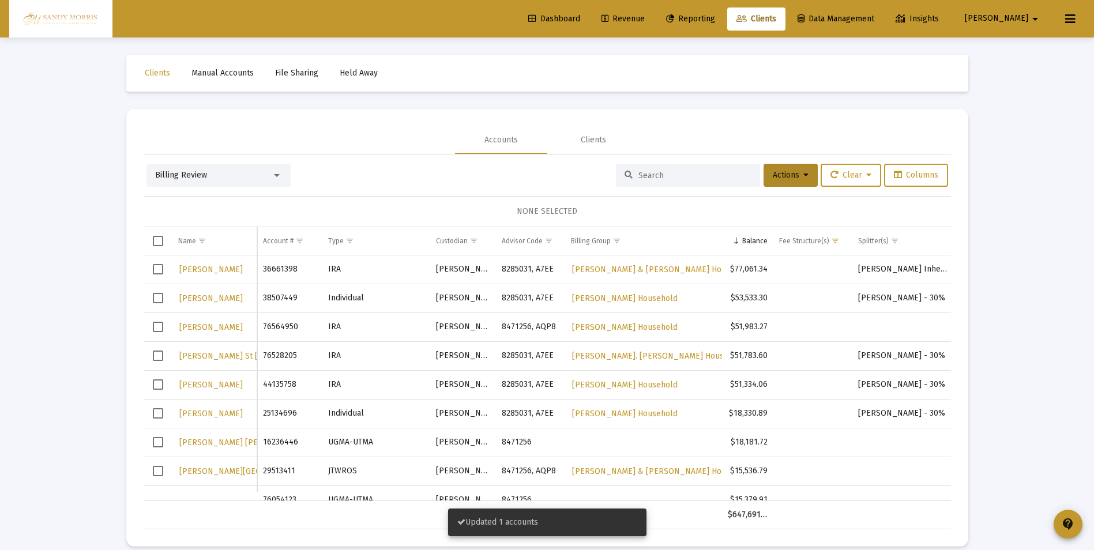
click at [645, 17] on span "Revenue" at bounding box center [622, 19] width 43 height 10
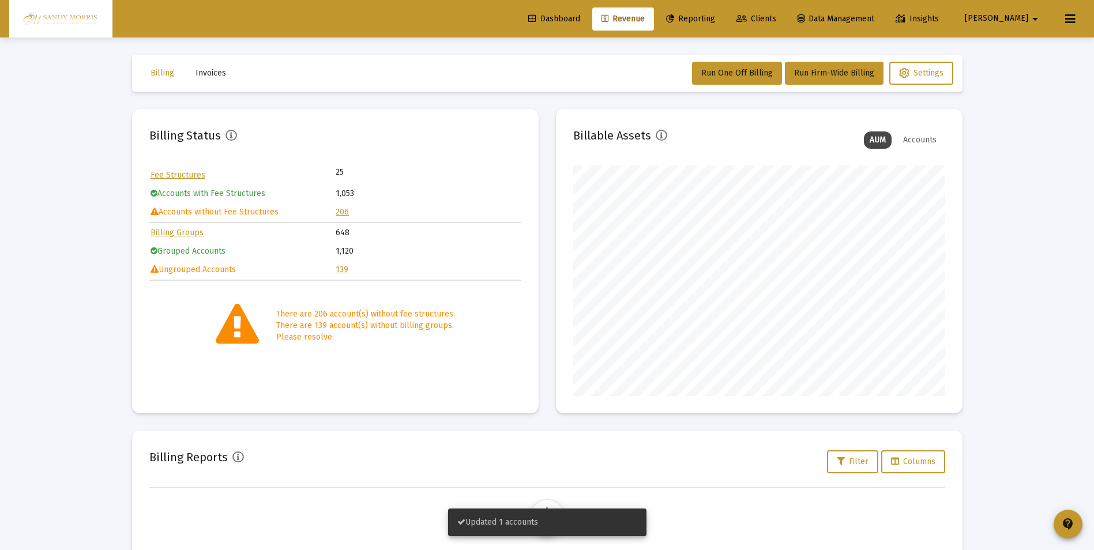
scroll to position [231, 372]
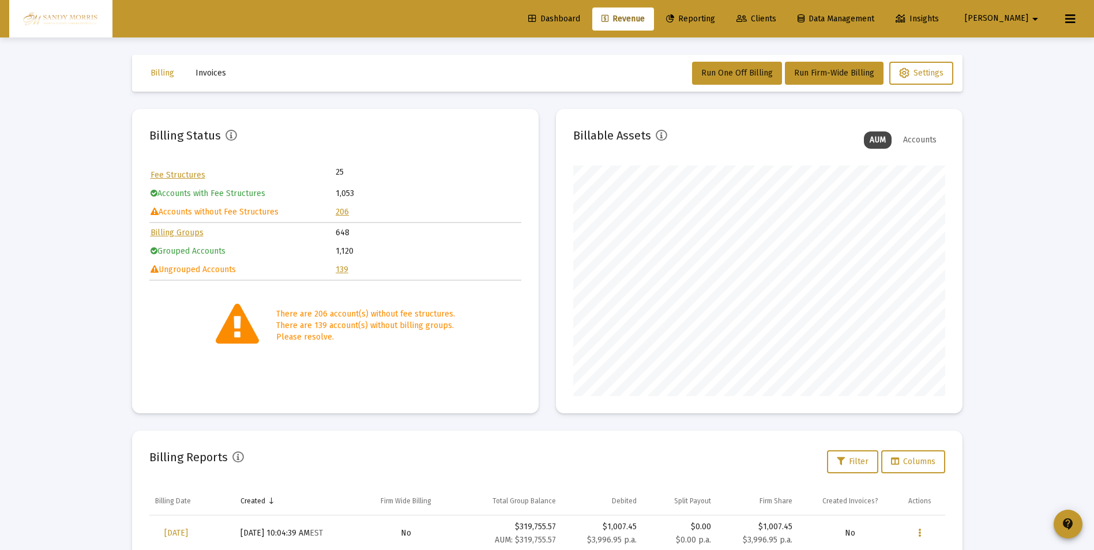
click at [342, 268] on link "139" at bounding box center [342, 270] width 13 height 10
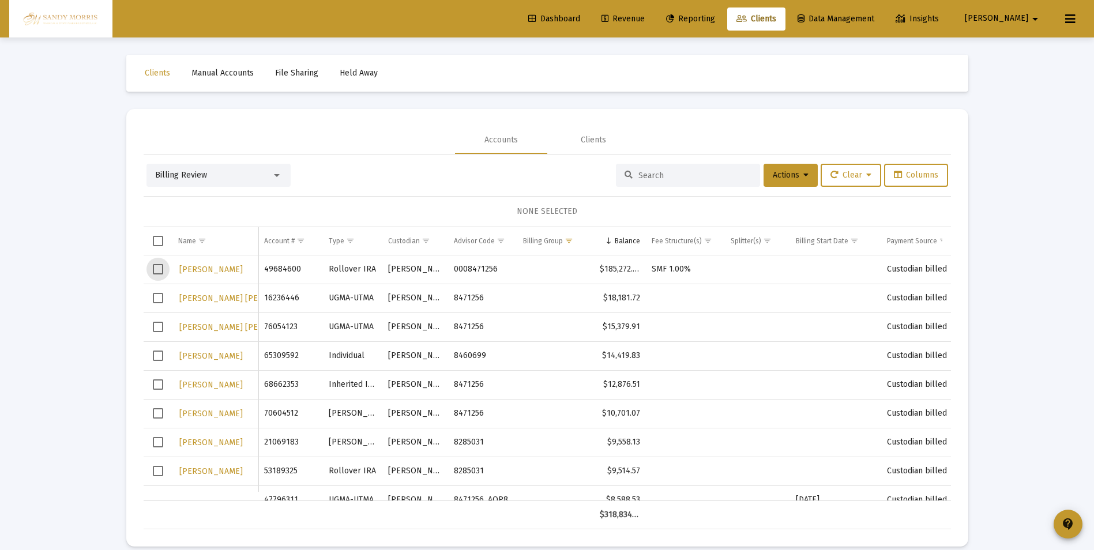
click at [157, 272] on span "Select row" at bounding box center [158, 269] width 10 height 10
click at [803, 176] on icon at bounding box center [805, 175] width 5 height 8
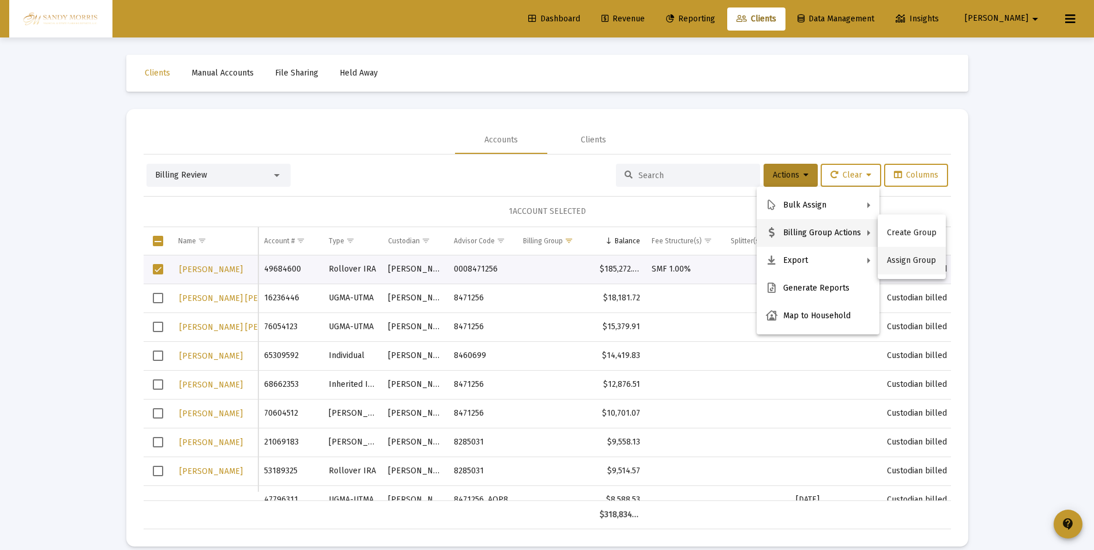
click at [904, 259] on button "Assign Group" at bounding box center [912, 261] width 68 height 28
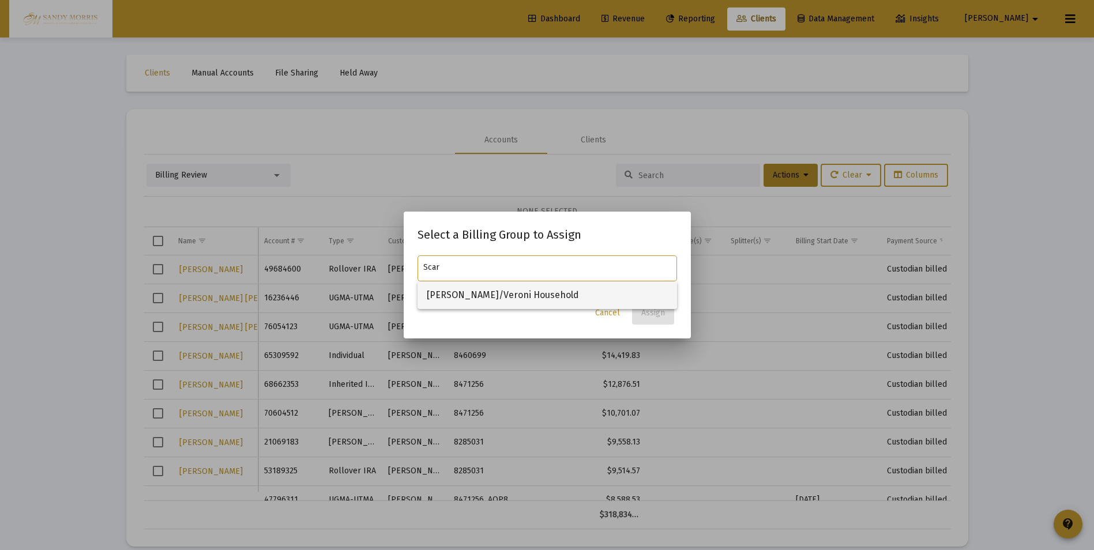
click at [535, 292] on span "[PERSON_NAME]/Veroni Household" at bounding box center [547, 295] width 241 height 28
type input "[PERSON_NAME]/Veroni Household"
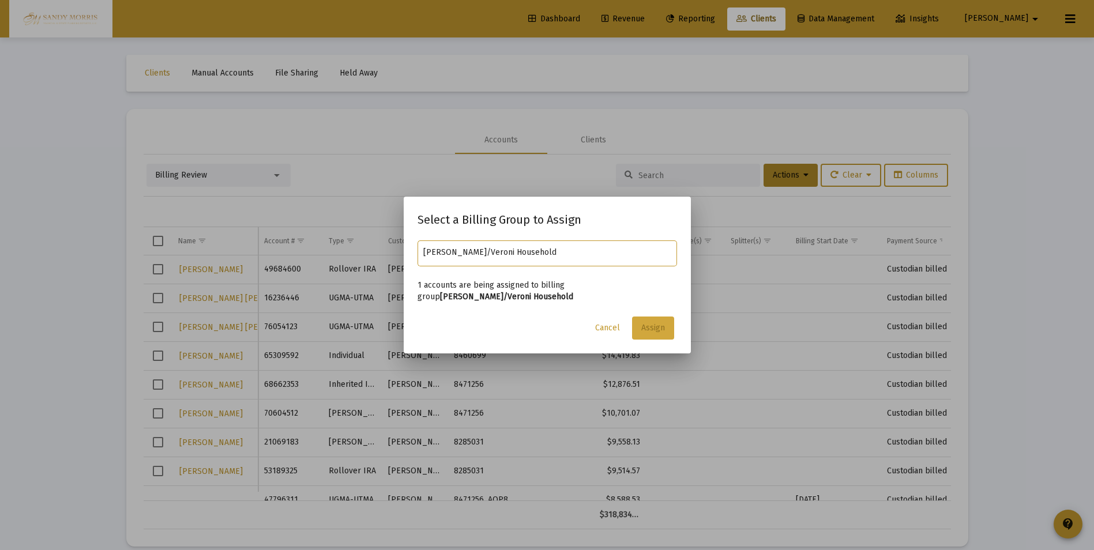
click at [653, 328] on span "Assign" at bounding box center [653, 328] width 24 height 10
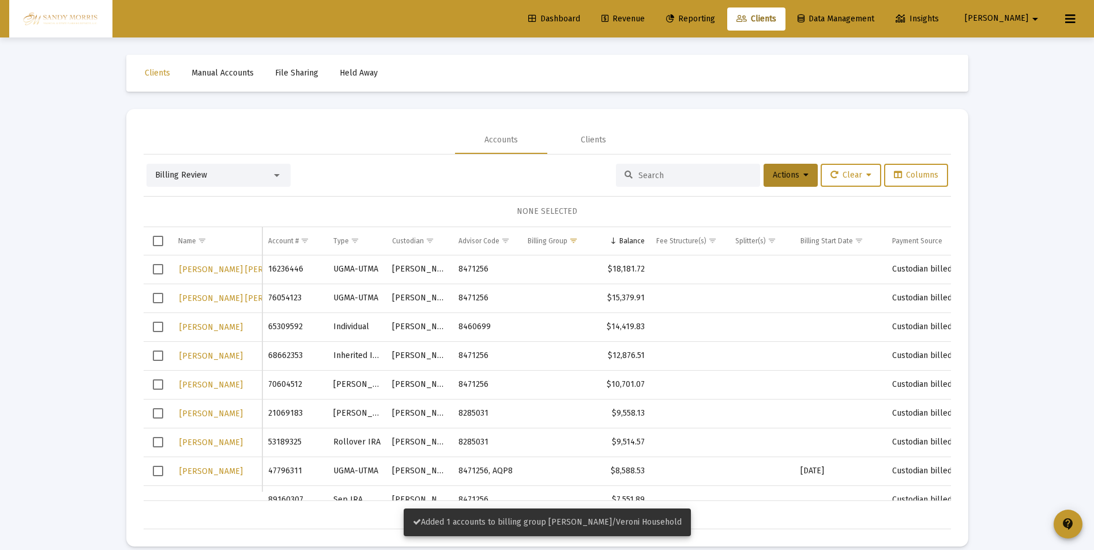
click at [589, 9] on link "Dashboard" at bounding box center [554, 18] width 70 height 23
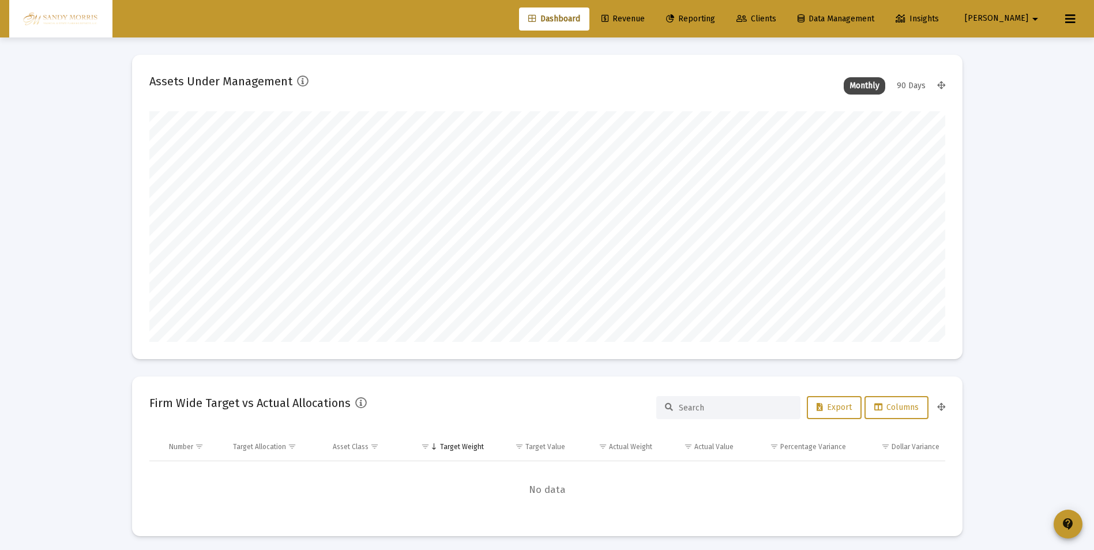
scroll to position [231, 428]
click at [645, 17] on span "Revenue" at bounding box center [622, 19] width 43 height 10
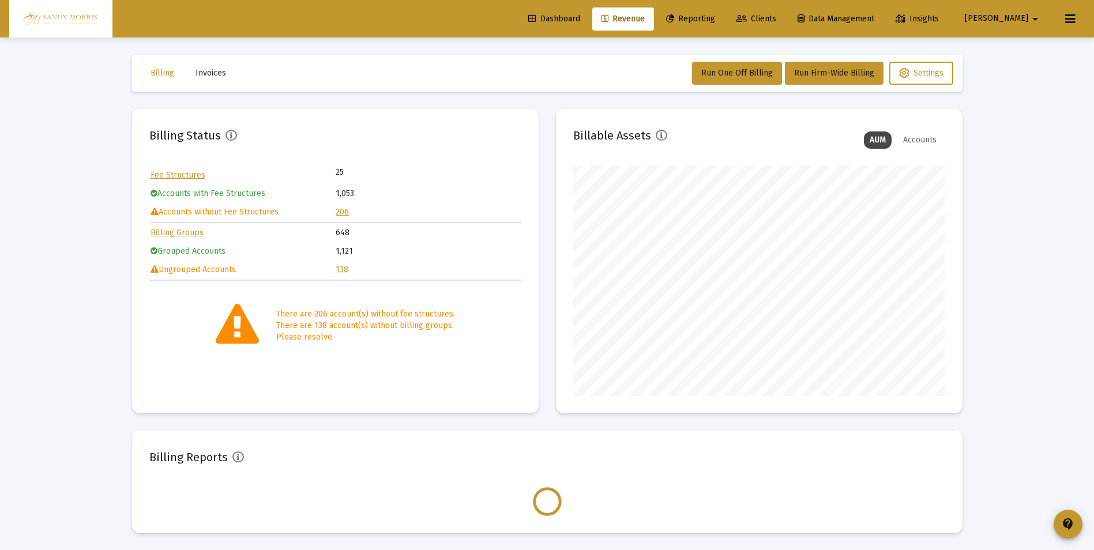
scroll to position [231, 372]
click at [344, 212] on link "206" at bounding box center [342, 212] width 13 height 10
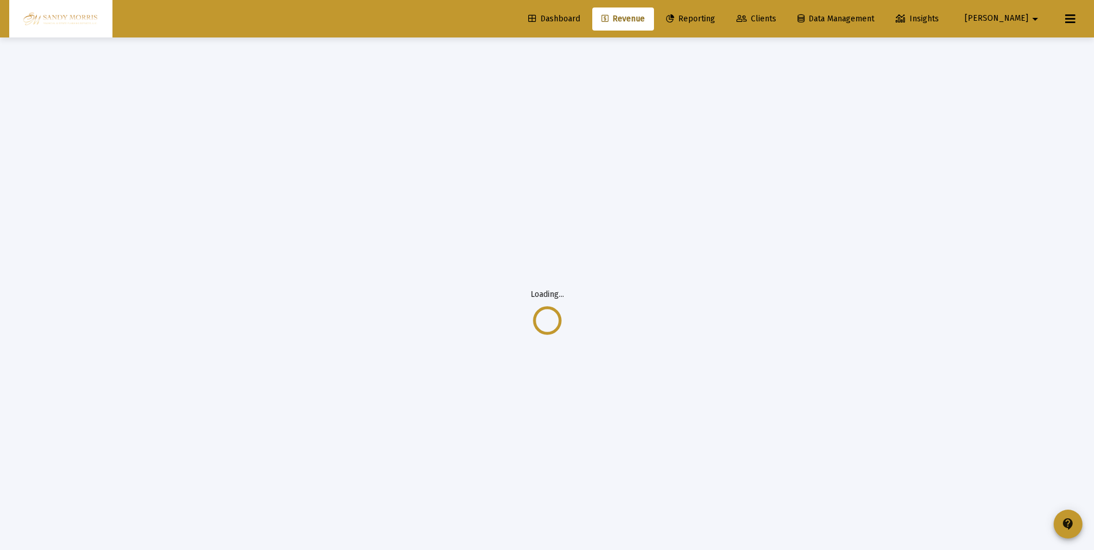
scroll to position [0, 0]
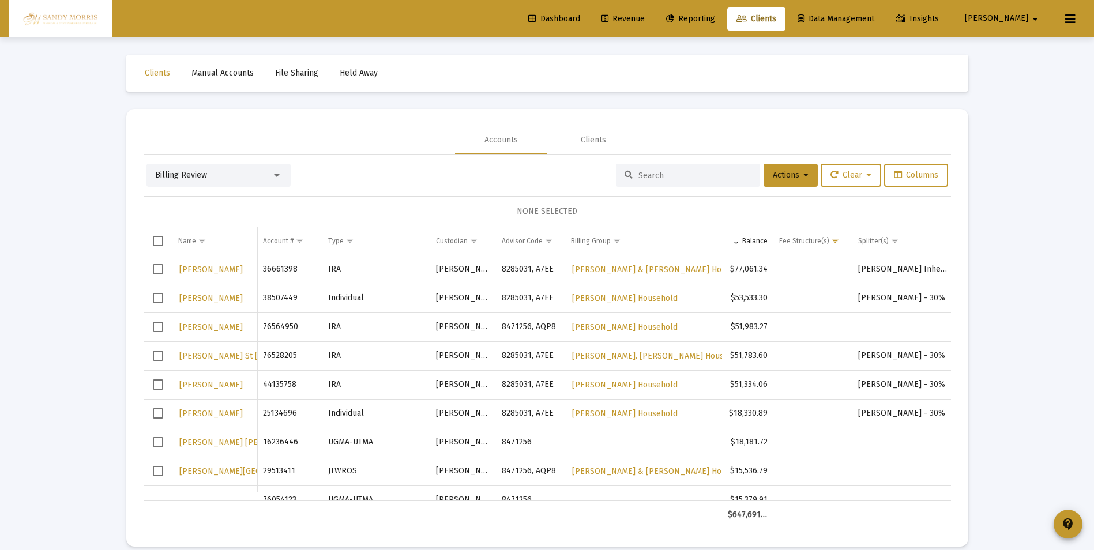
click at [1040, 18] on mat-icon "arrow_drop_down" at bounding box center [1035, 18] width 14 height 23
click at [1075, 131] on div at bounding box center [547, 275] width 1094 height 550
click at [1068, 16] on icon at bounding box center [1070, 19] width 10 height 14
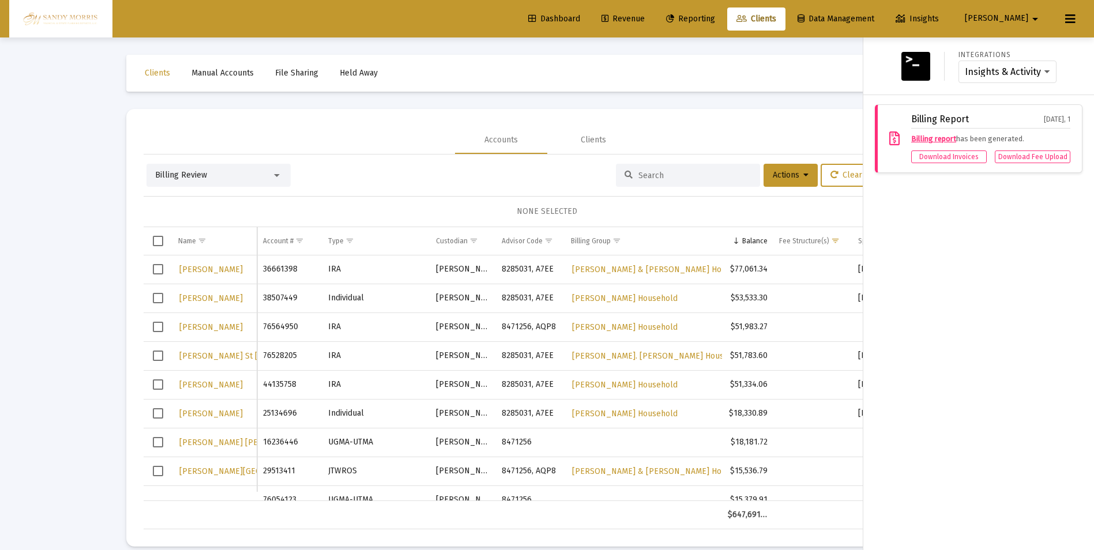
click at [1070, 16] on icon at bounding box center [1070, 19] width 10 height 14
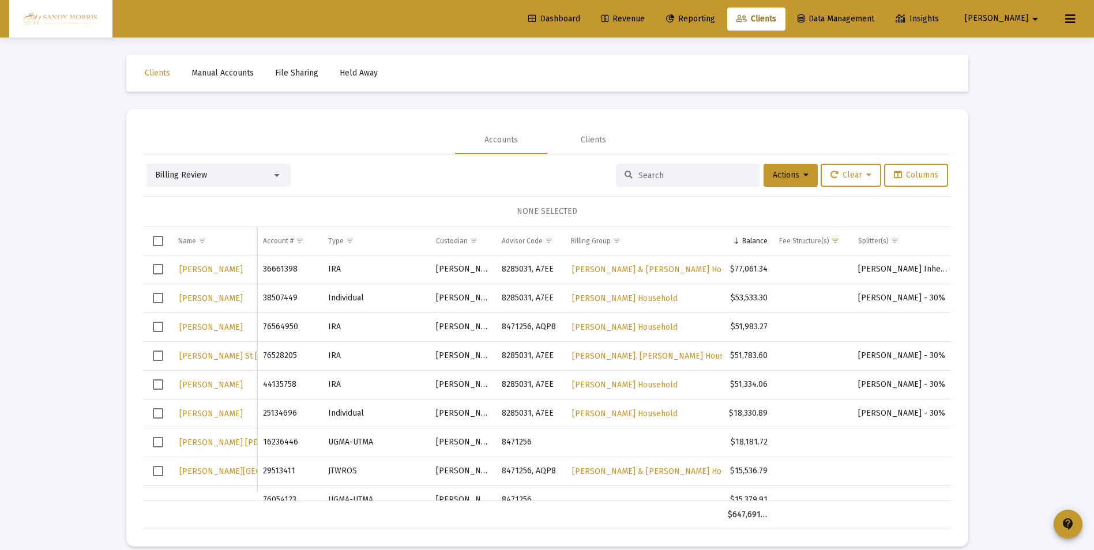
click at [1079, 21] on button at bounding box center [1070, 18] width 23 height 23
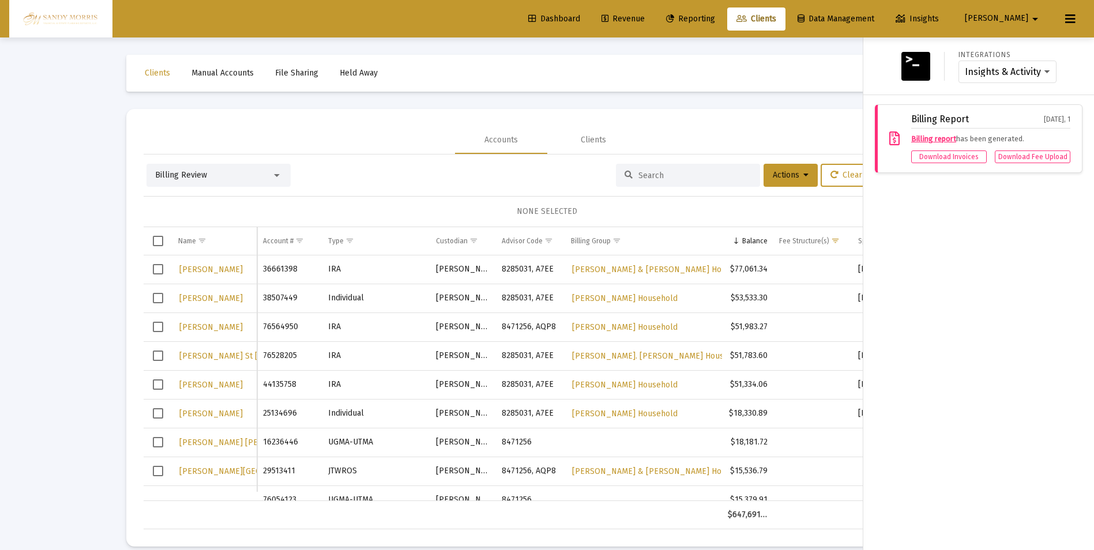
click at [1078, 20] on button at bounding box center [1070, 18] width 23 height 23
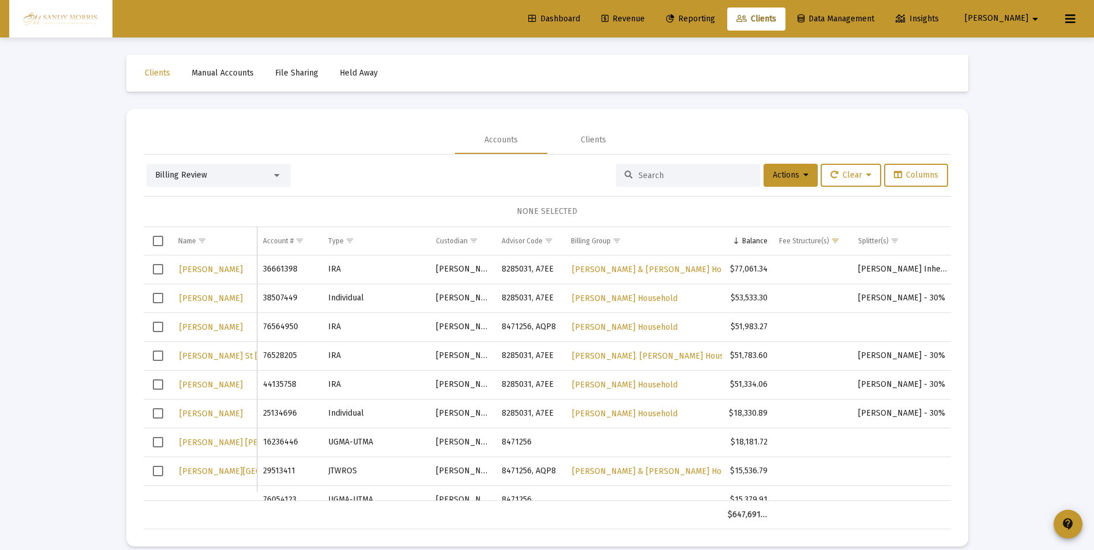
click at [1032, 17] on mat-icon "arrow_drop_down" at bounding box center [1035, 18] width 14 height 23
click at [1040, 191] on div at bounding box center [547, 275] width 1094 height 550
click at [580, 15] on span "Dashboard" at bounding box center [554, 19] width 52 height 10
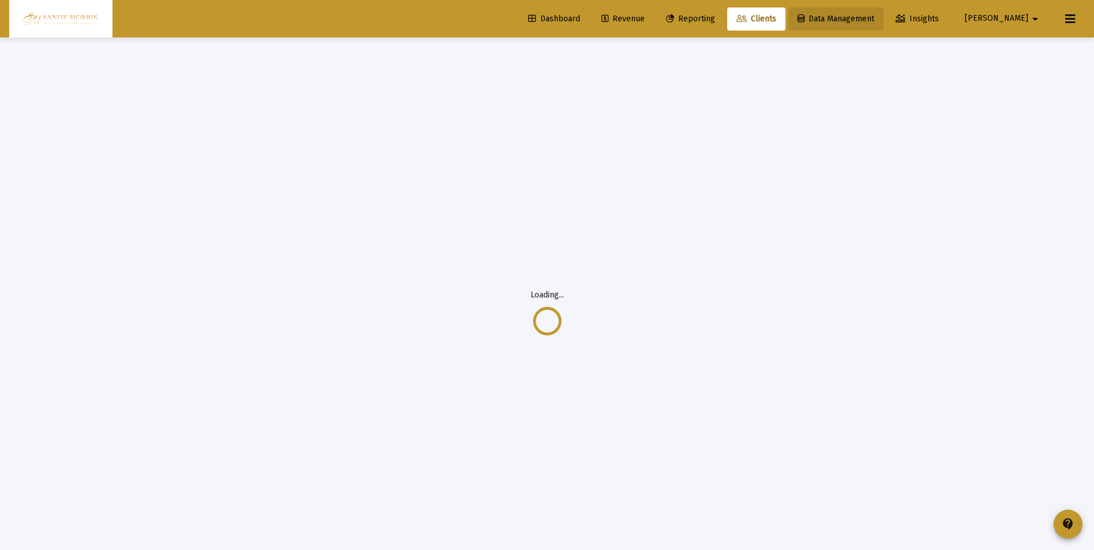
click at [874, 20] on span "Data Management" at bounding box center [835, 19] width 77 height 10
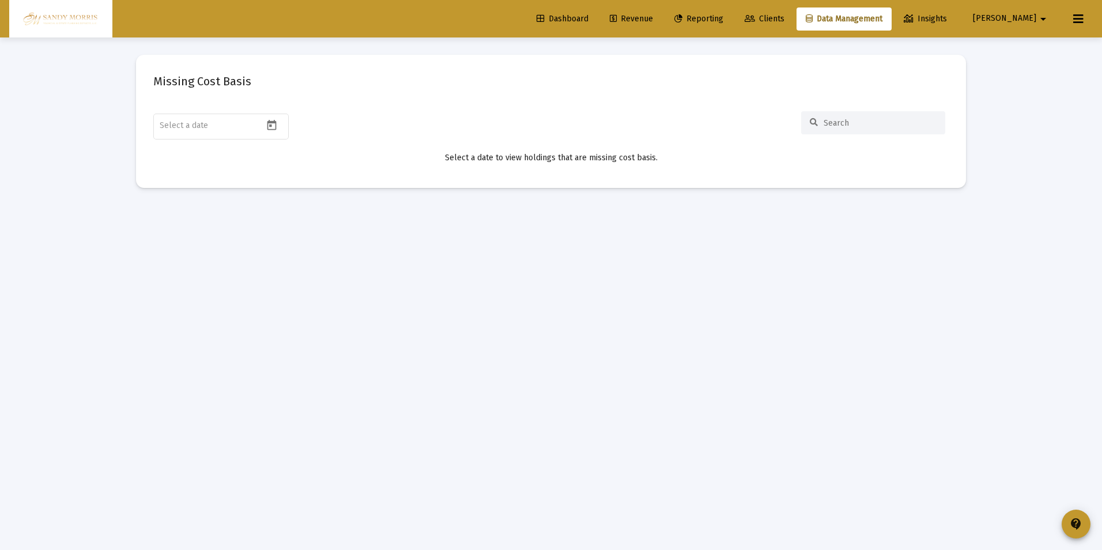
click at [947, 14] on span "Insights" at bounding box center [925, 19] width 43 height 10
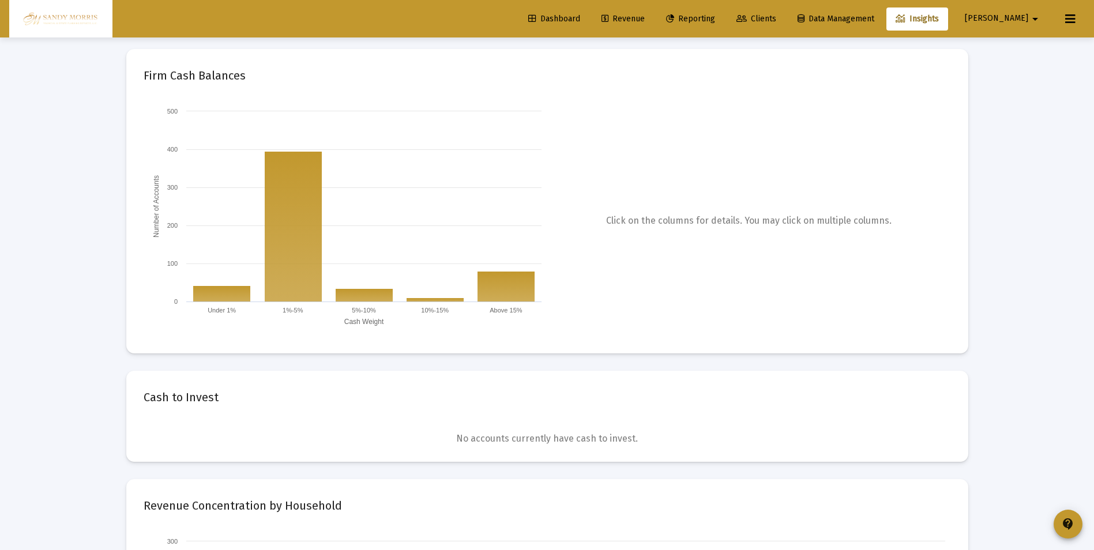
click at [1030, 18] on mat-icon "arrow_drop_down" at bounding box center [1035, 18] width 14 height 23
click at [1059, 168] on div at bounding box center [547, 275] width 1094 height 550
click at [1075, 20] on icon at bounding box center [1070, 19] width 10 height 14
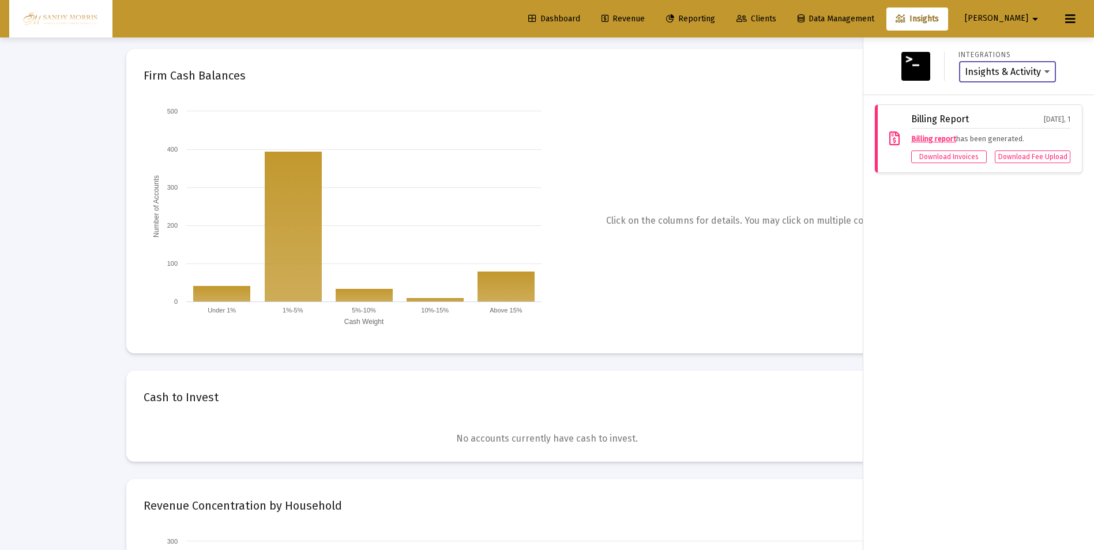
click at [1045, 71] on select "Insights & Activity Wealthbox" at bounding box center [1007, 72] width 85 height 10
click at [1071, 87] on div "Integrations Insights & Activity Wealthbox" at bounding box center [978, 66] width 231 height 58
click at [1045, 70] on select "Insights & Activity Wealthbox" at bounding box center [1007, 72] width 85 height 10
drag, startPoint x: 1051, startPoint y: 340, endPoint x: 1044, endPoint y: 335, distance: 7.8
click at [1051, 339] on div "Integrations Insights & Activity Wealthbox Billing Report [DATE], 1 Billing rep…" at bounding box center [978, 293] width 231 height 513
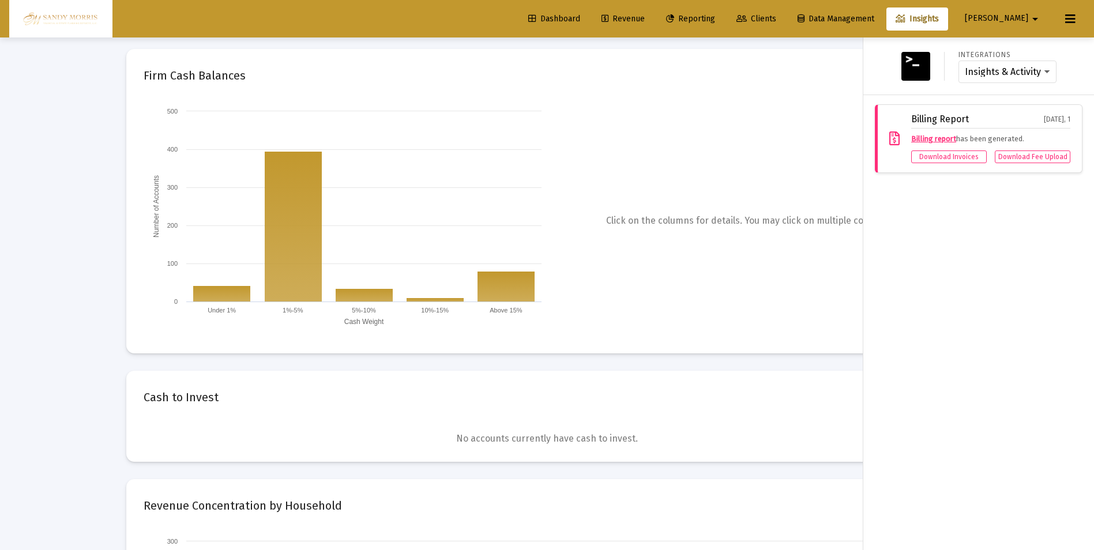
click at [47, 21] on img at bounding box center [61, 18] width 86 height 23
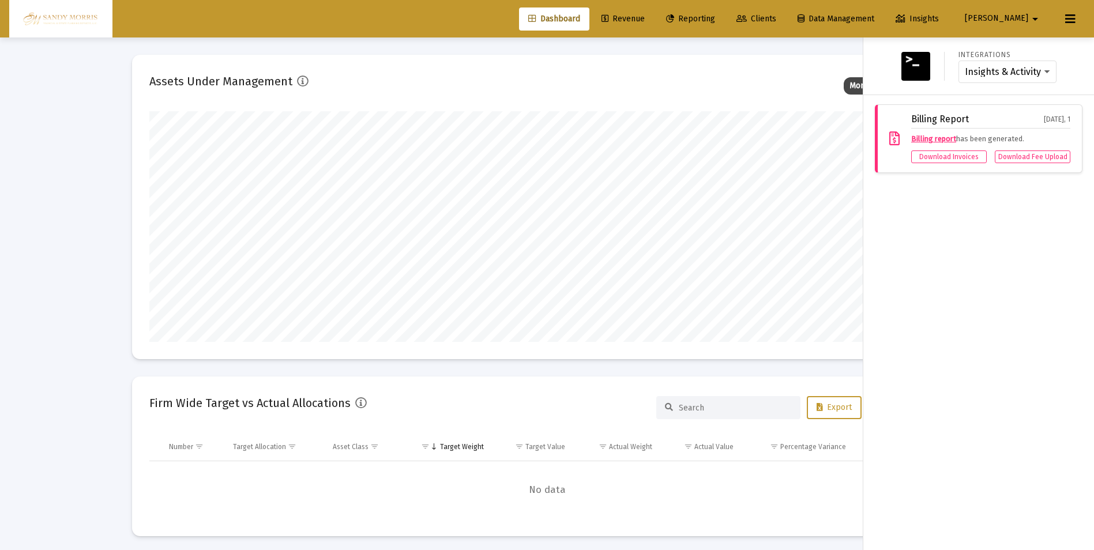
scroll to position [231, 372]
click at [1071, 20] on icon at bounding box center [1070, 19] width 10 height 14
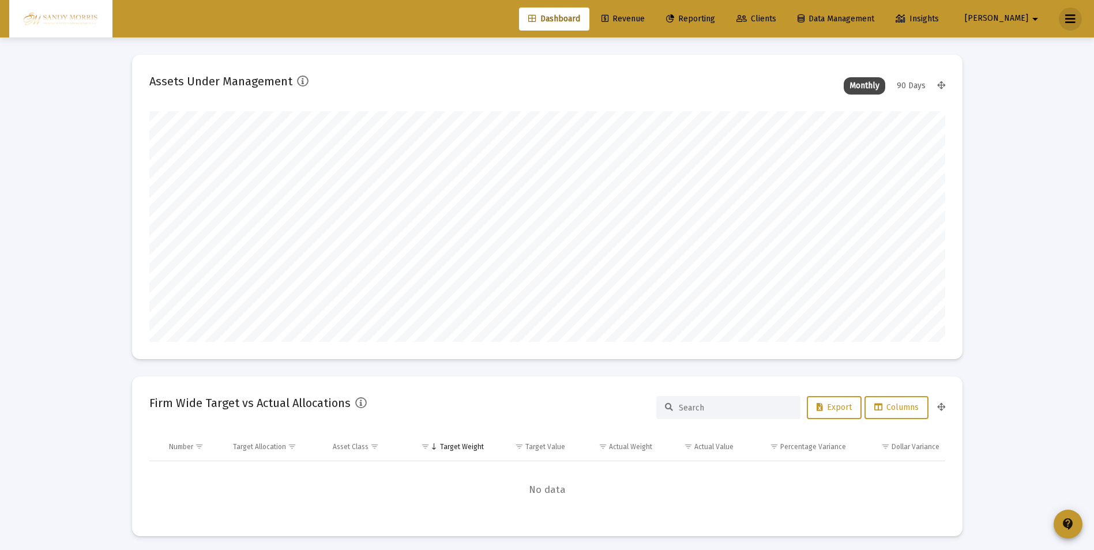
click at [1064, 14] on button at bounding box center [1070, 18] width 23 height 23
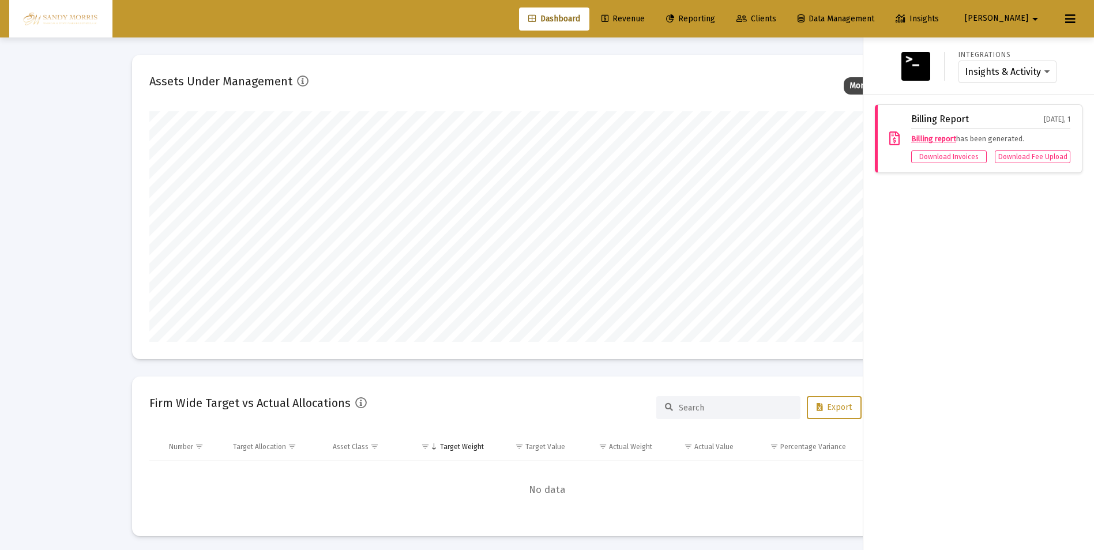
click at [912, 54] on img at bounding box center [915, 66] width 29 height 29
click at [912, 64] on img at bounding box center [915, 66] width 29 height 29
click at [1013, 61] on div "Insights & Activity Wealthbox" at bounding box center [1007, 72] width 98 height 23
click at [1012, 70] on select "Insights & Activity Wealthbox" at bounding box center [1007, 72] width 85 height 10
drag, startPoint x: 1049, startPoint y: 329, endPoint x: 1041, endPoint y: 326, distance: 8.6
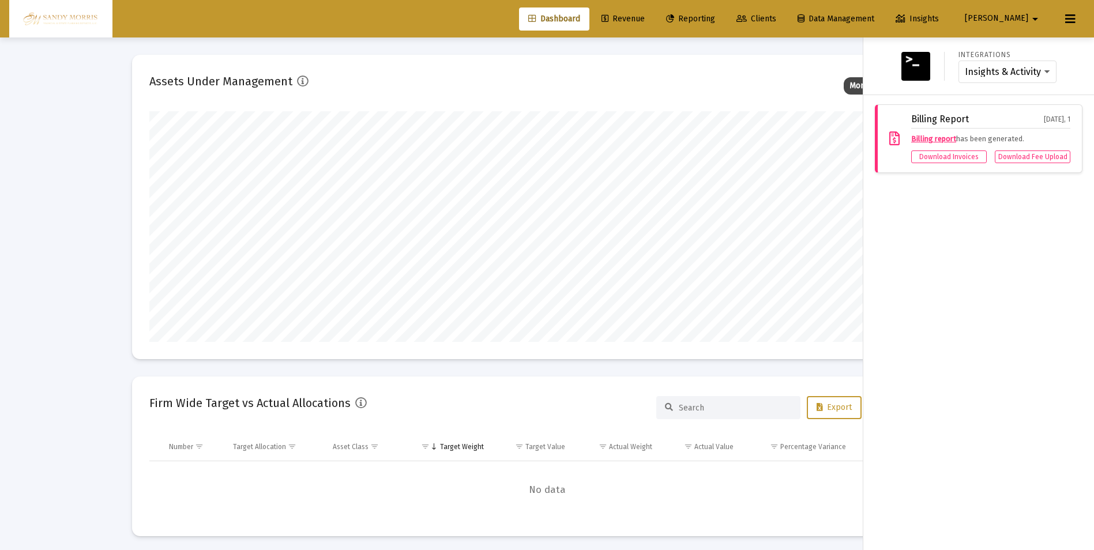
click at [1049, 329] on div "Integrations Insights & Activity Wealthbox Billing Report [DATE], 1 Billing rep…" at bounding box center [978, 293] width 231 height 513
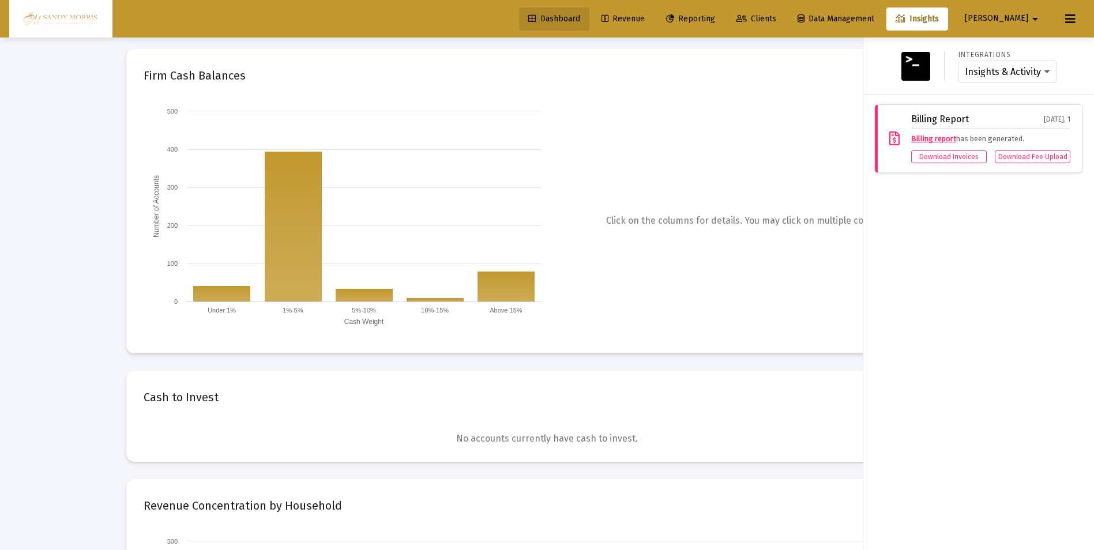
click at [580, 16] on span "Dashboard" at bounding box center [554, 19] width 52 height 10
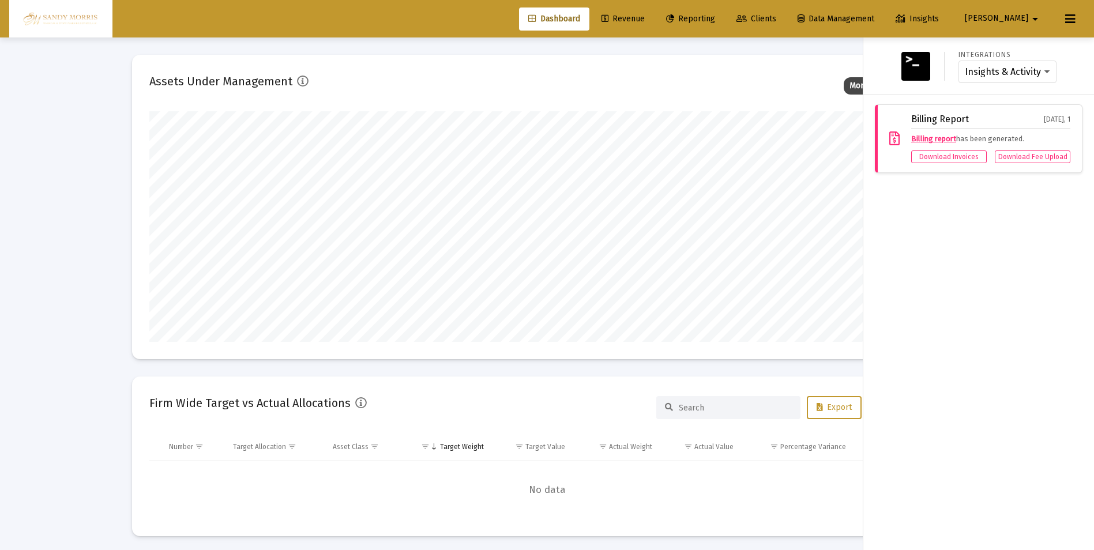
scroll to position [231, 428]
click at [1008, 253] on div "Integrations Insights & Activity Wealthbox Billing Report [DATE], 1 Billing rep…" at bounding box center [978, 293] width 231 height 513
click at [905, 245] on div "Integrations Insights & Activity Wealthbox Billing Report [DATE], 1 Billing rep…" at bounding box center [978, 293] width 231 height 513
click at [1005, 16] on button "[PERSON_NAME]" at bounding box center [1003, 18] width 105 height 23
click at [1034, 49] on span "Settings" at bounding box center [1036, 49] width 34 height 28
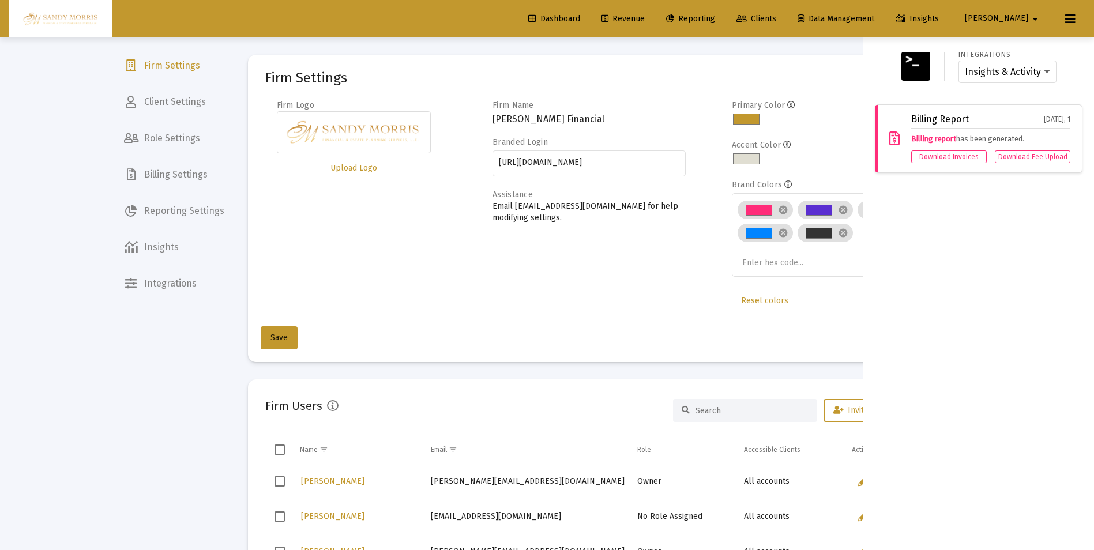
click at [1065, 16] on button at bounding box center [1070, 18] width 23 height 23
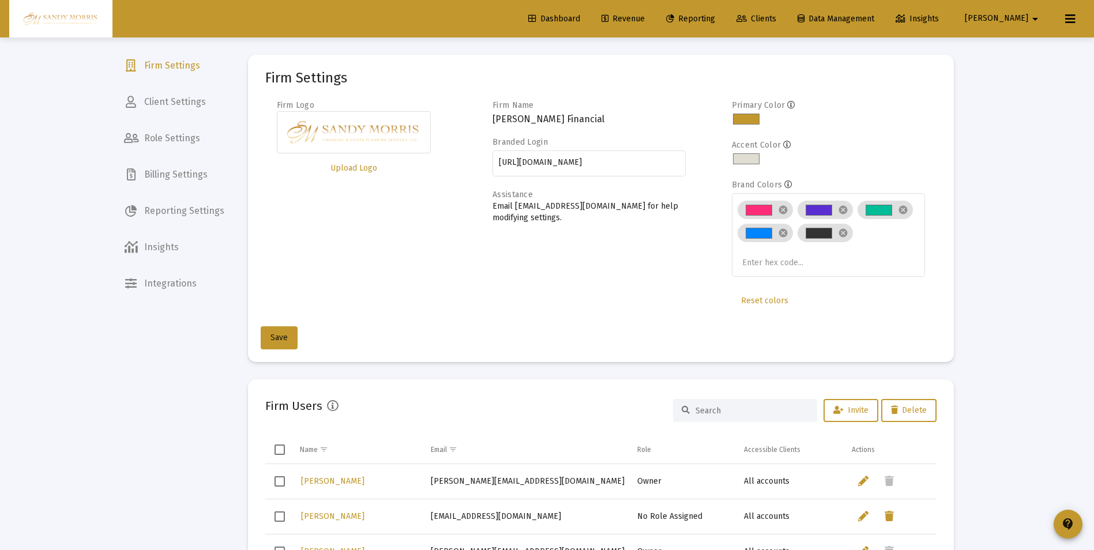
click at [580, 16] on span "Dashboard" at bounding box center [554, 19] width 52 height 10
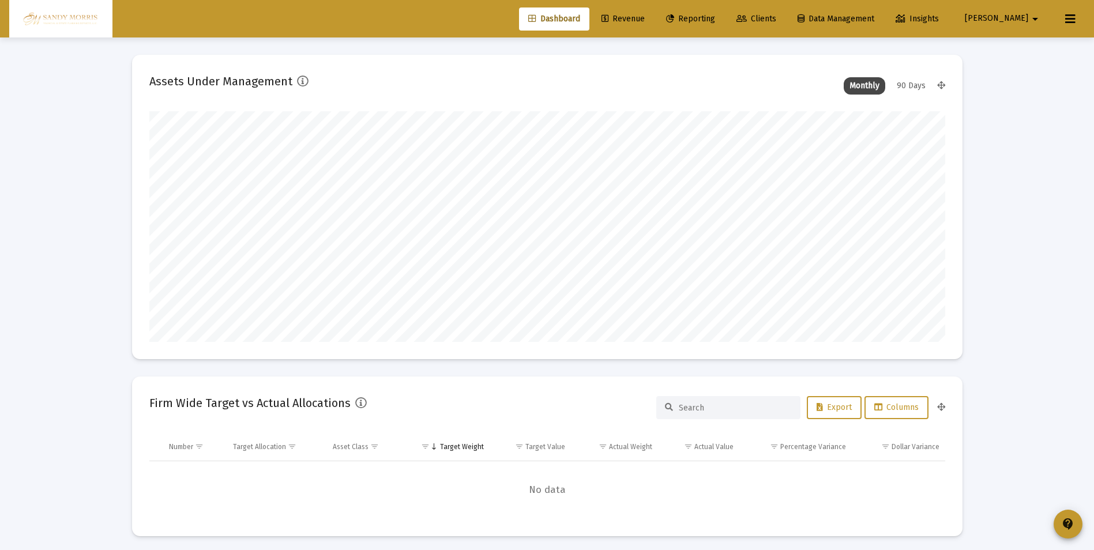
scroll to position [231, 428]
click at [1067, 522] on mat-icon "contact_support" at bounding box center [1068, 524] width 14 height 14
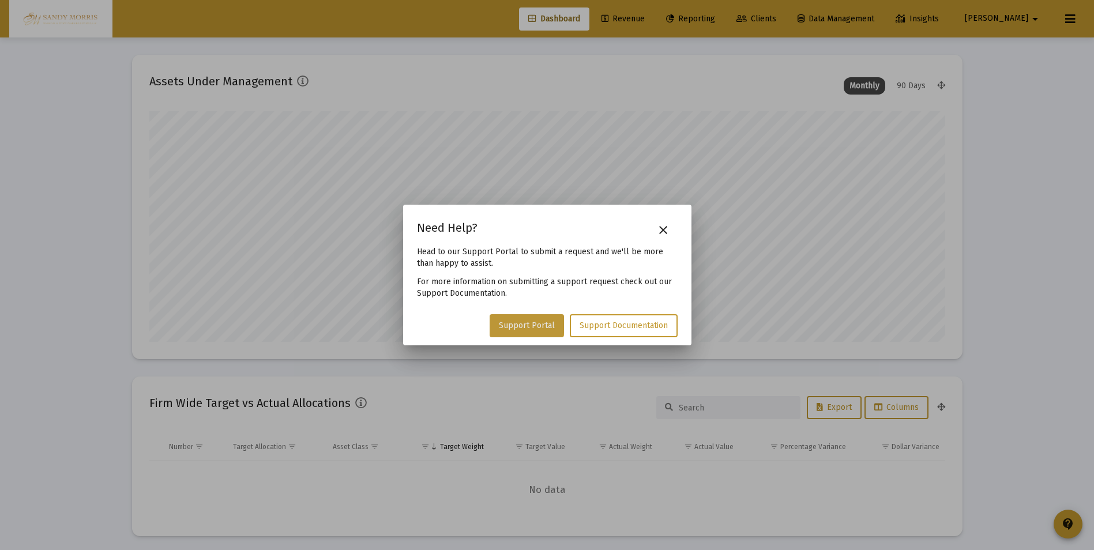
click at [529, 323] on span "Support Portal" at bounding box center [527, 326] width 56 height 10
click at [667, 228] on mat-icon "close" at bounding box center [663, 230] width 14 height 14
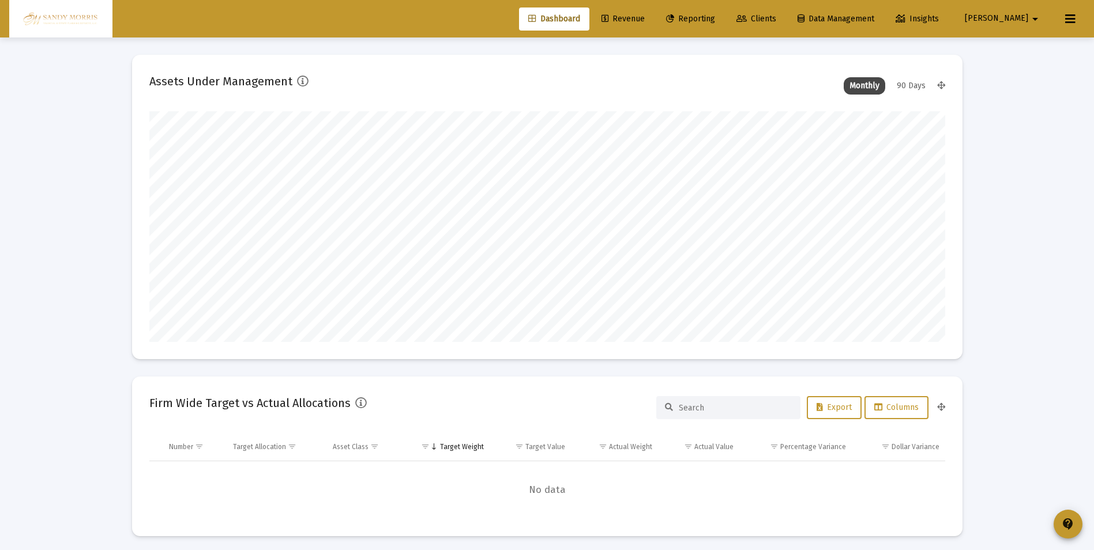
click at [645, 16] on span "Revenue" at bounding box center [622, 19] width 43 height 10
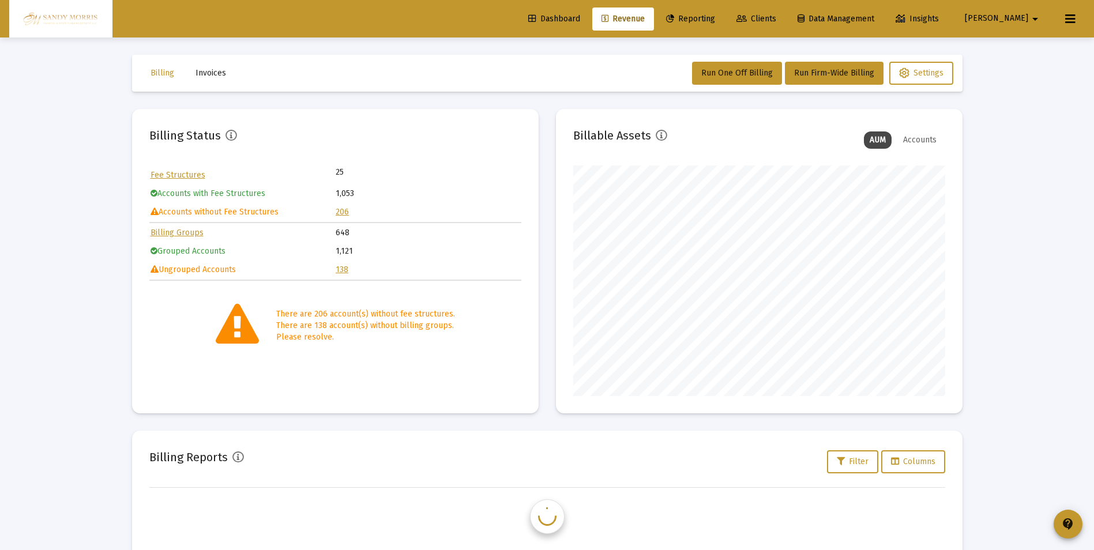
scroll to position [231, 372]
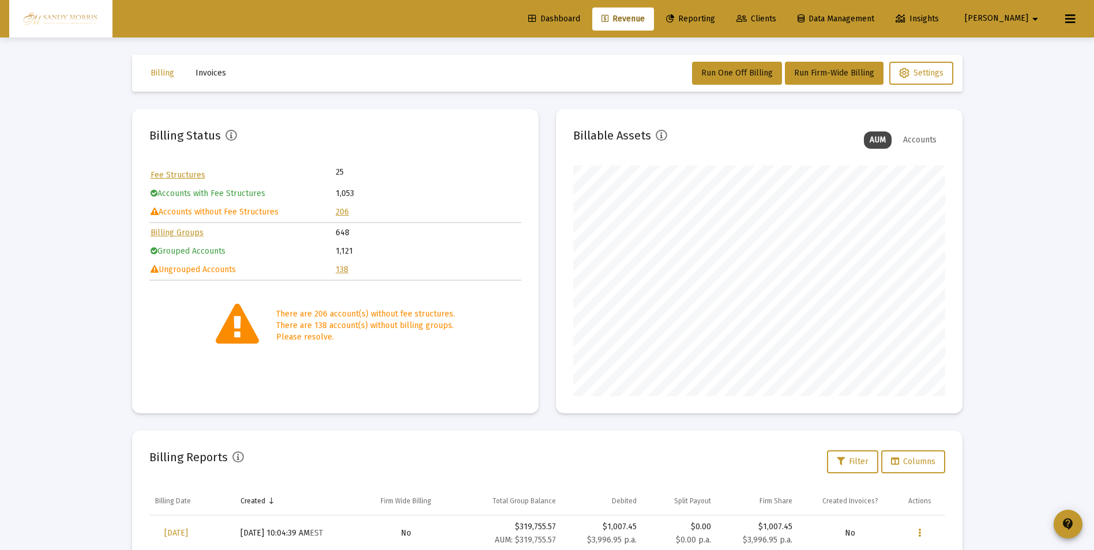
click at [344, 213] on link "206" at bounding box center [342, 212] width 13 height 10
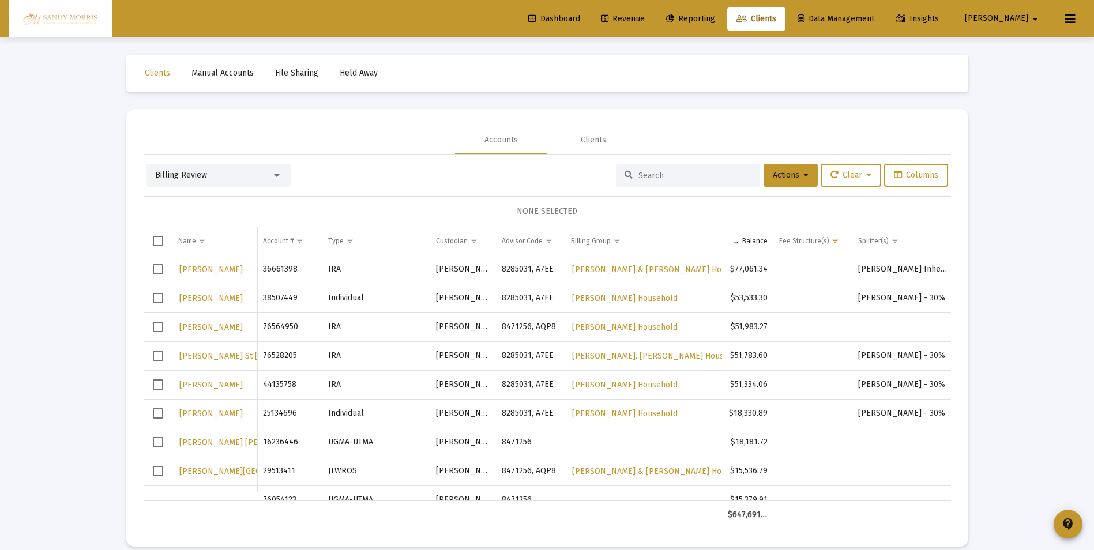
click at [580, 19] on span "Dashboard" at bounding box center [554, 19] width 52 height 10
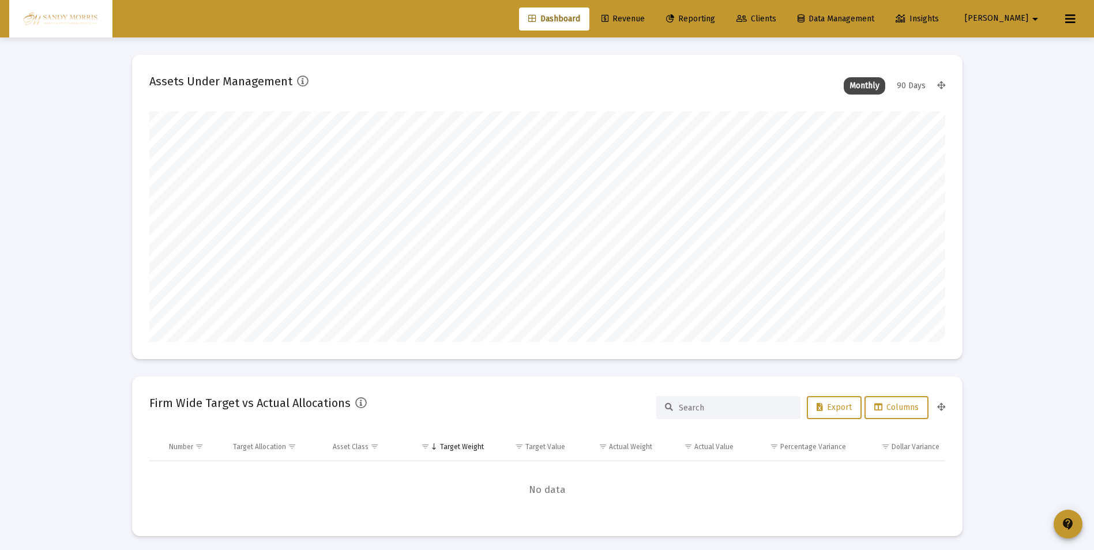
scroll to position [231, 428]
click at [645, 16] on span "Revenue" at bounding box center [622, 19] width 43 height 10
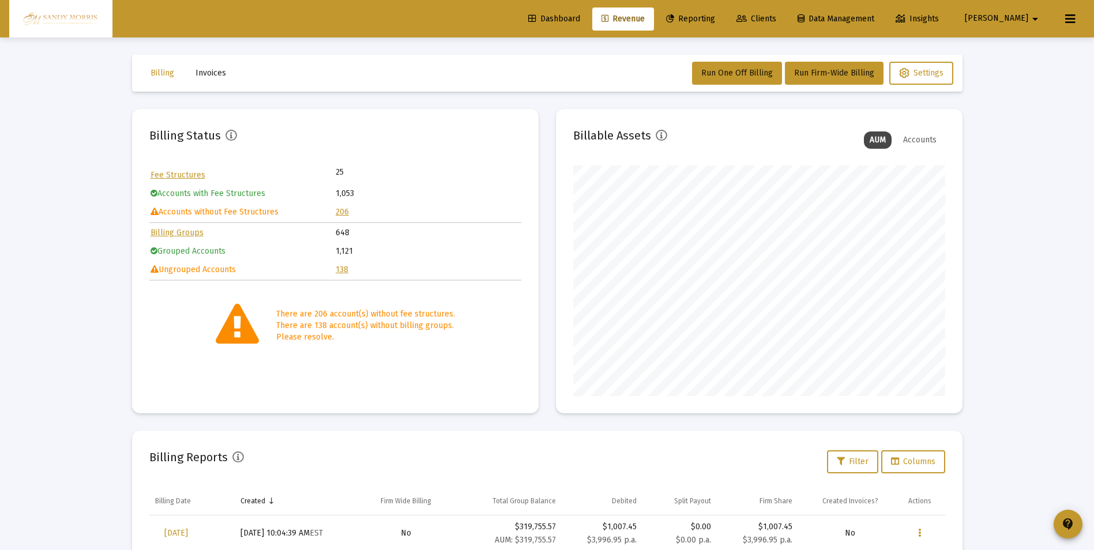
click at [589, 11] on link "Dashboard" at bounding box center [554, 18] width 70 height 23
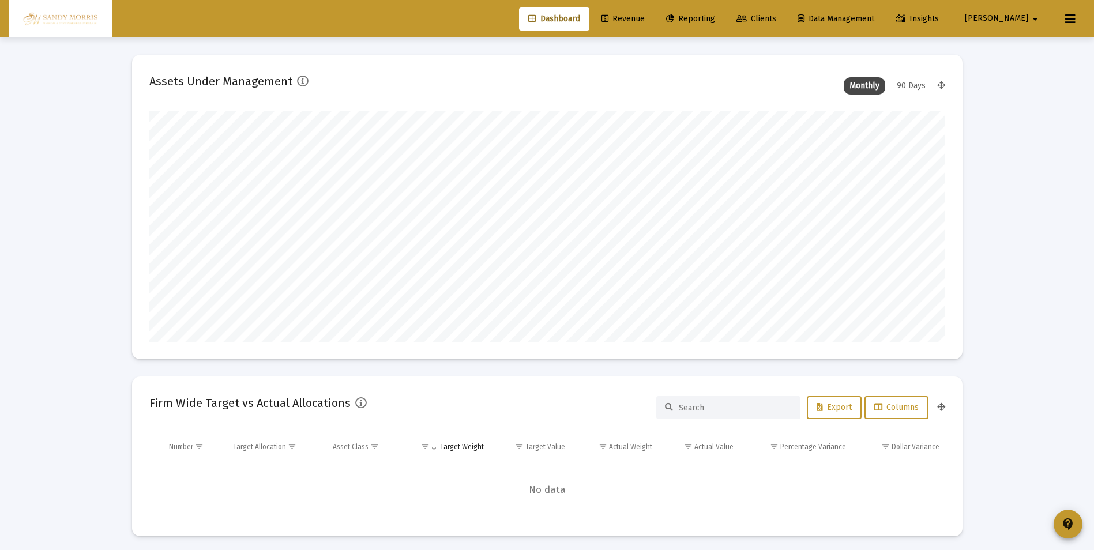
scroll to position [231, 428]
type input "[DATE]"
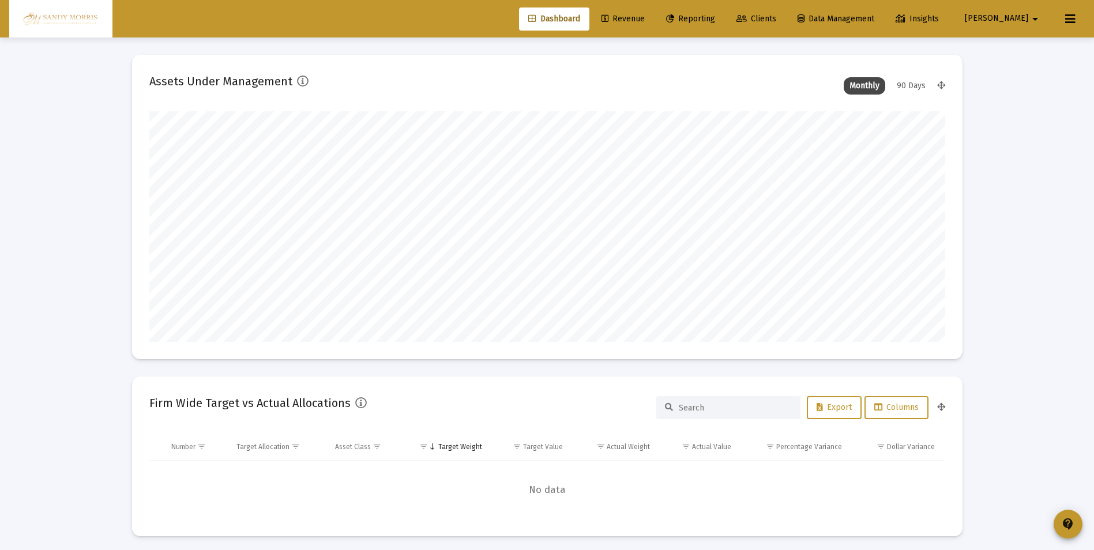
scroll to position [231, 372]
